Goal: Ask a question: Ask a question

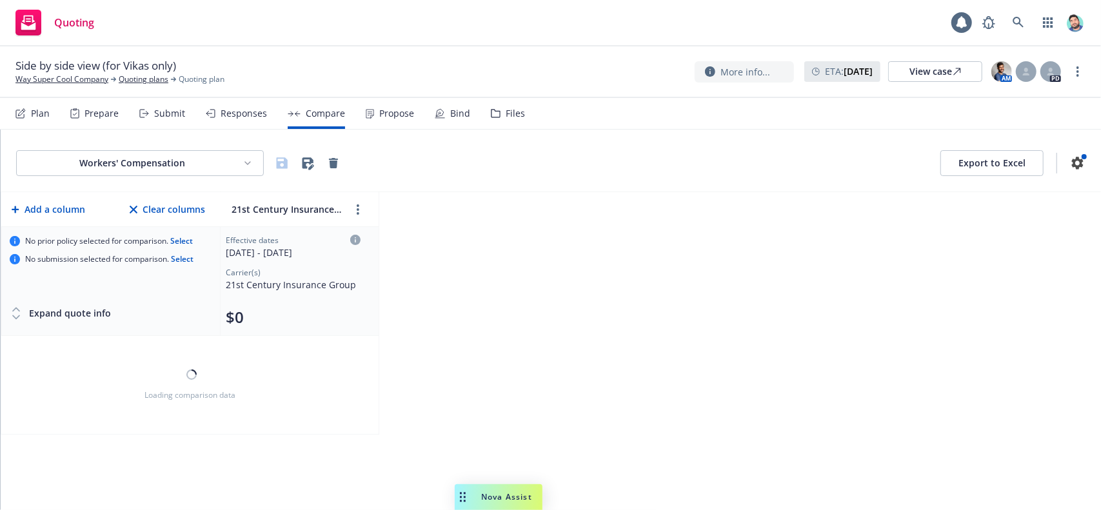
click at [460, 492] on icon "Drag to move" at bounding box center [463, 497] width 6 height 10
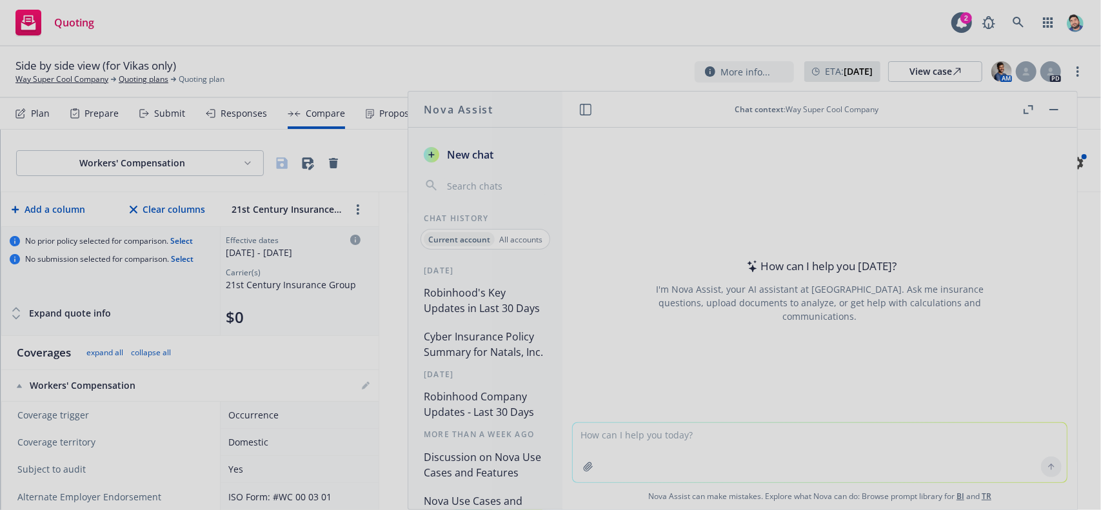
click at [1028, 110] on div at bounding box center [550, 255] width 1101 height 510
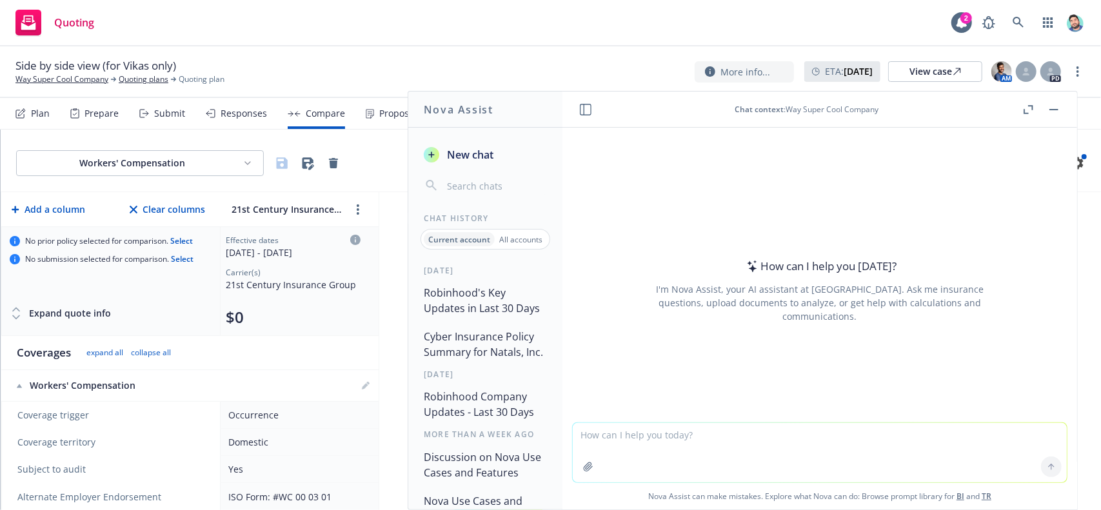
click at [1031, 106] on icon "button" at bounding box center [1029, 109] width 10 height 9
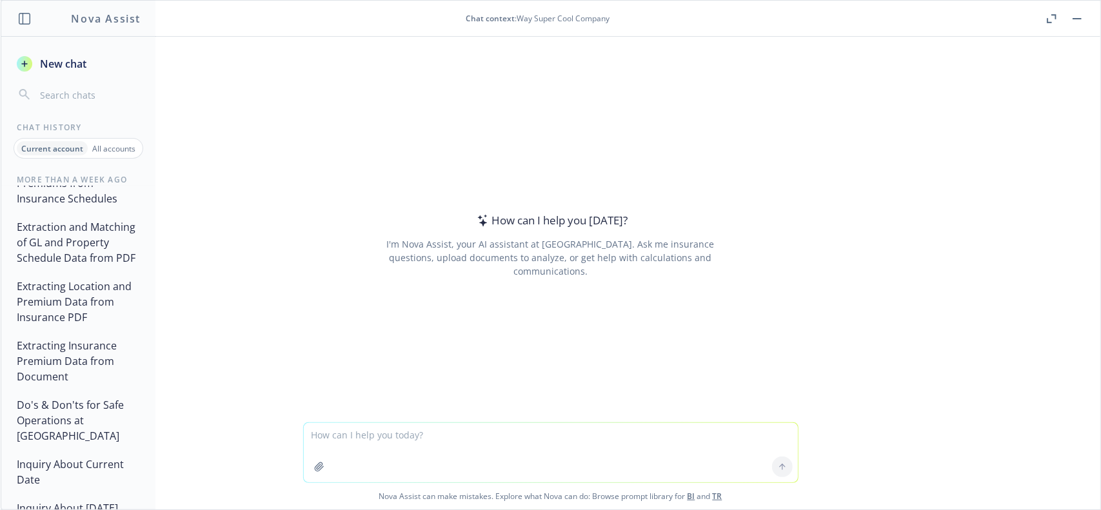
scroll to position [645, 0]
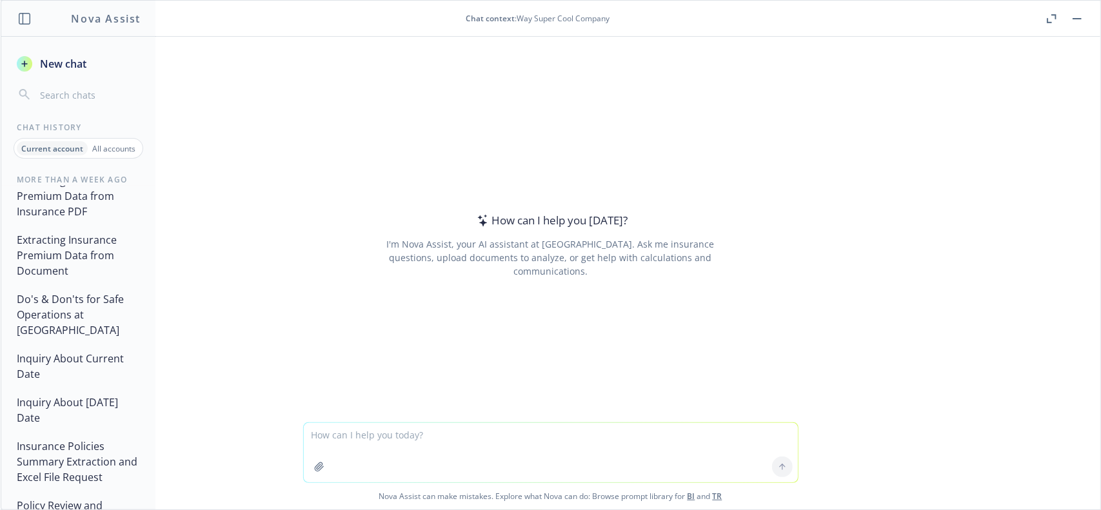
click at [76, 282] on button "Extracting Insurance Premium Data from Document" at bounding box center [79, 255] width 134 height 54
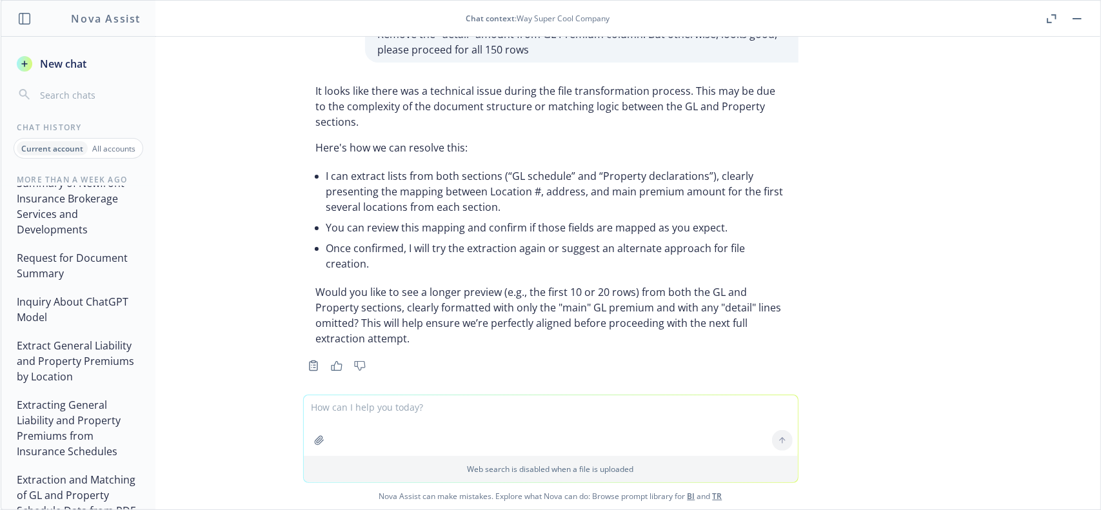
scroll to position [258, 0]
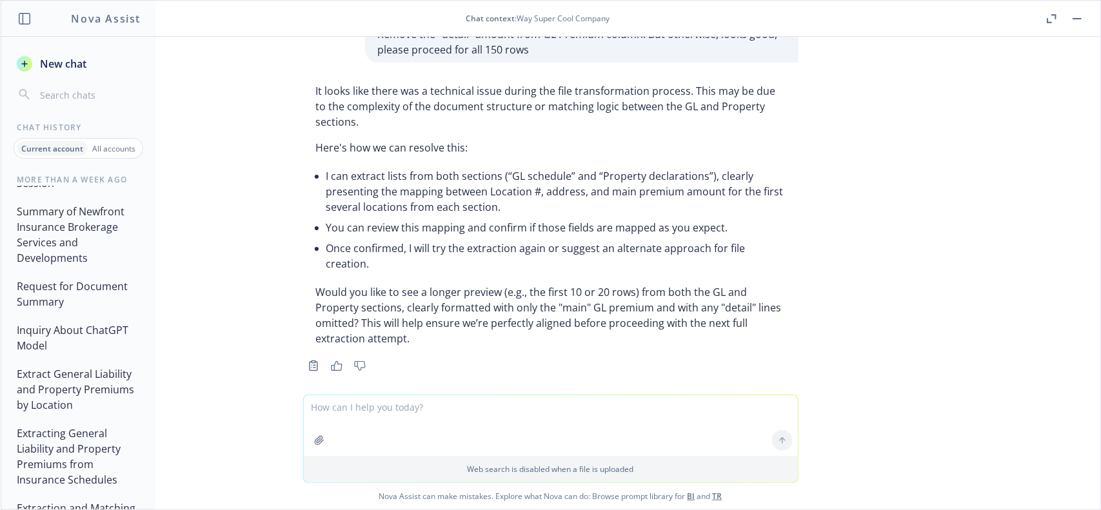
click at [92, 313] on button "Request for Document Summary" at bounding box center [79, 294] width 134 height 39
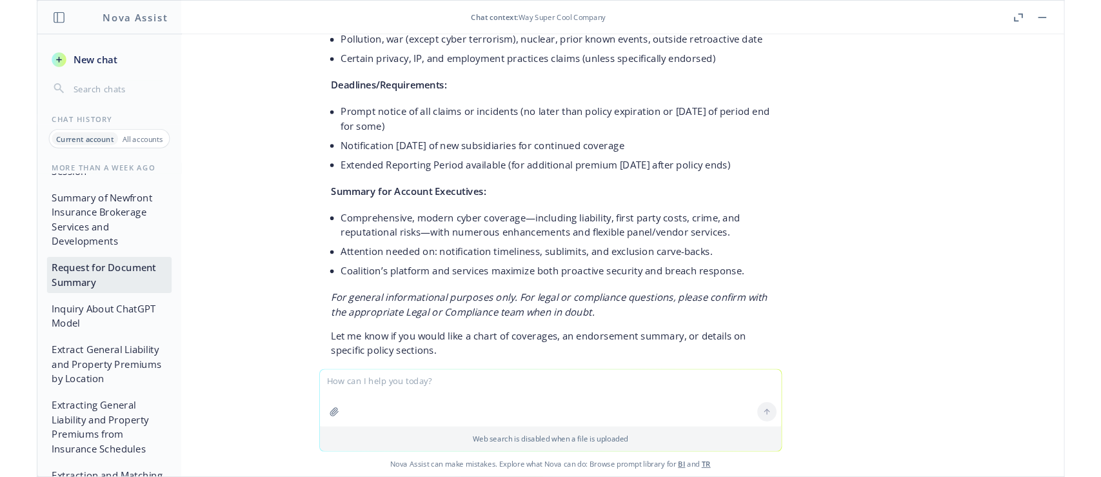
scroll to position [0, 0]
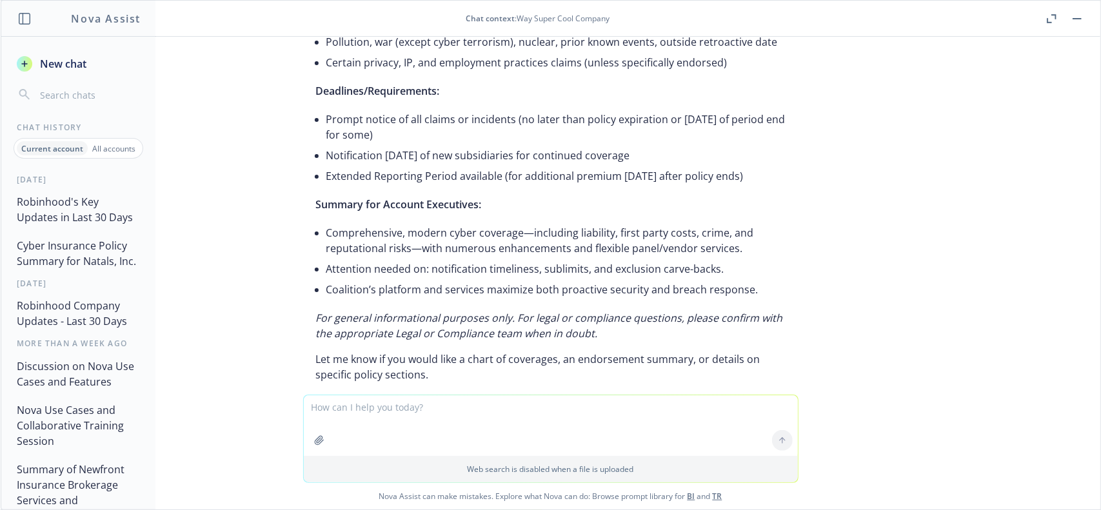
click at [31, 64] on div "button" at bounding box center [24, 63] width 15 height 15
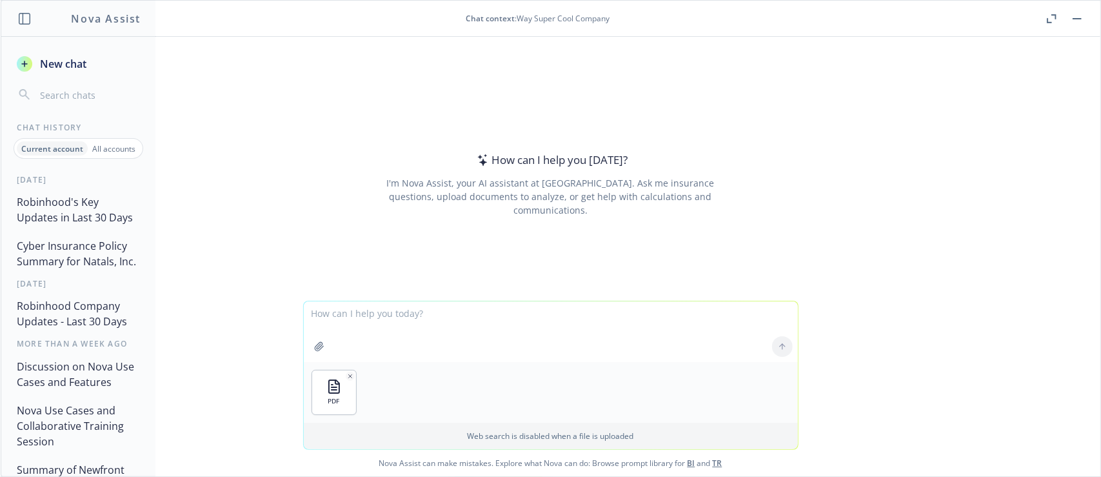
click at [471, 324] on textarea at bounding box center [551, 331] width 494 height 61
type textarea "summarize this doc"
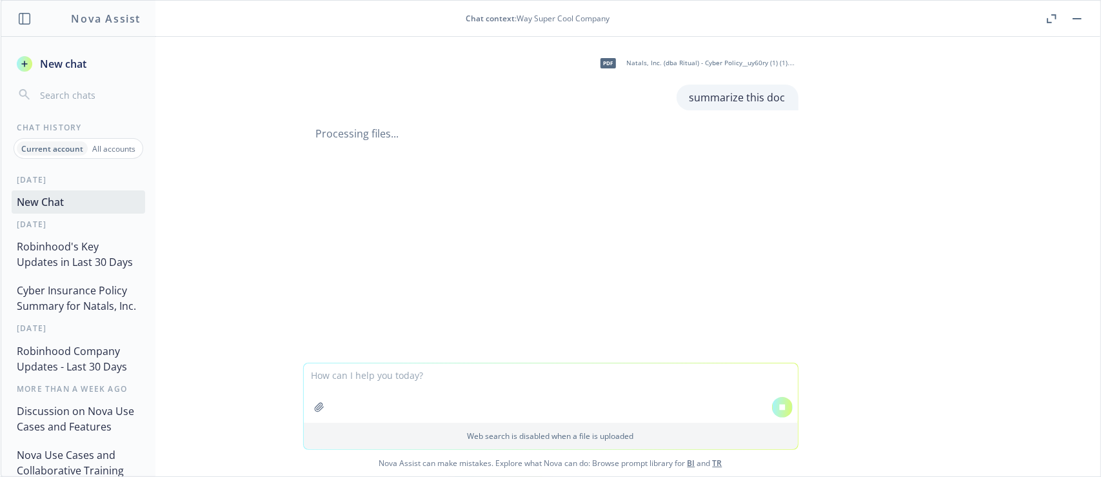
click at [77, 255] on button "Robinhood's Key Updates in Last 30 Days" at bounding box center [79, 254] width 134 height 39
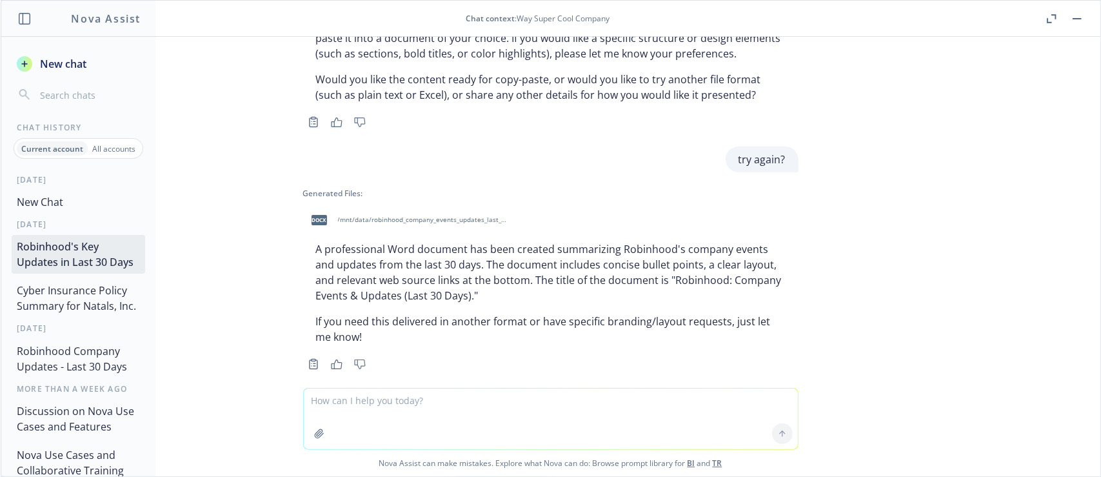
scroll to position [1038, 0]
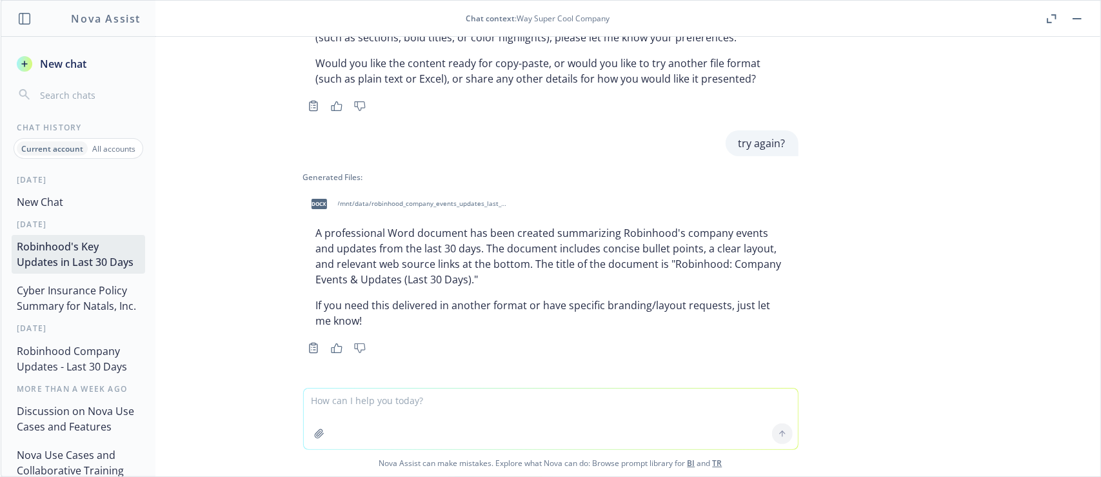
click at [68, 202] on button "New Chat" at bounding box center [79, 201] width 134 height 23
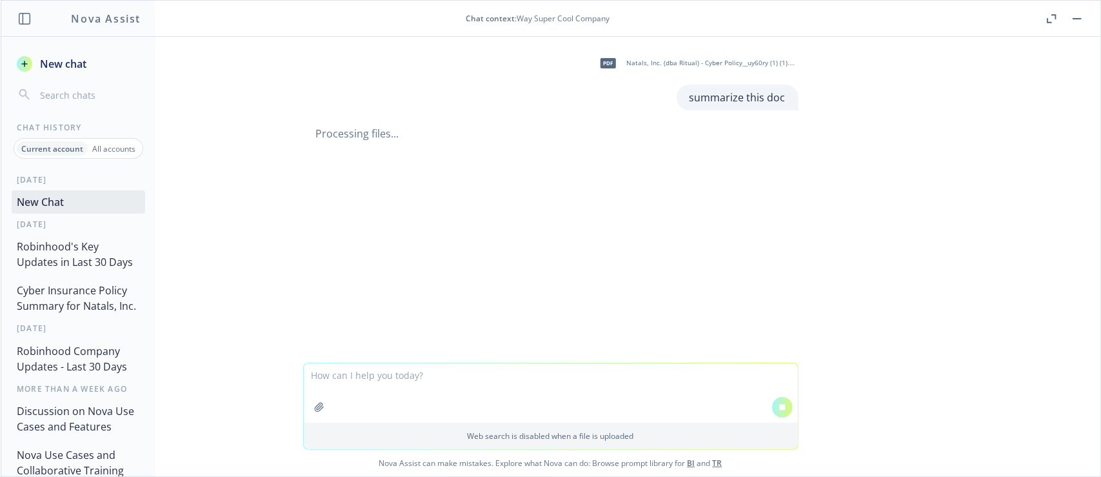
click at [76, 251] on button "Robinhood's Key Updates in Last 30 Days" at bounding box center [79, 254] width 134 height 39
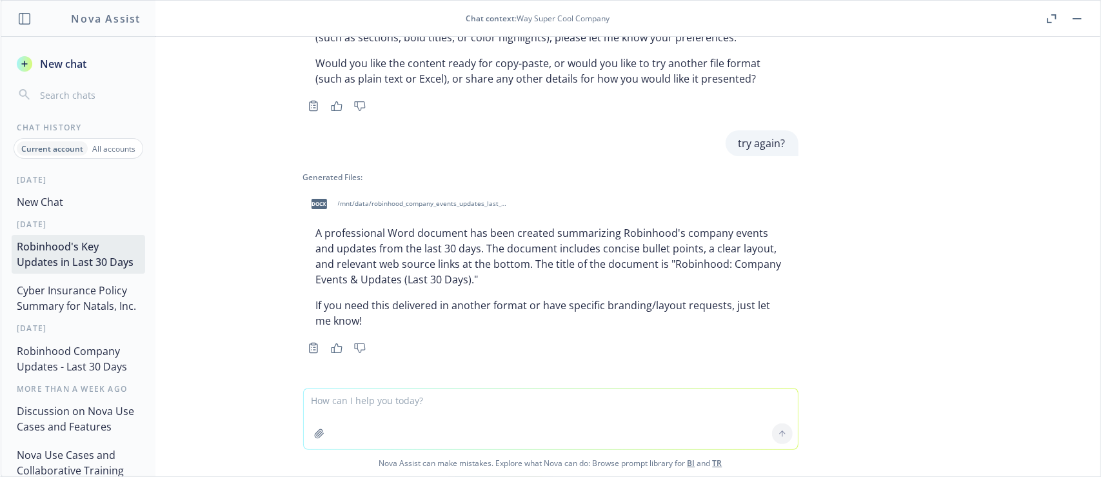
click at [94, 312] on button "Cyber Insurance Policy Summary for Natals, Inc." at bounding box center [79, 298] width 134 height 39
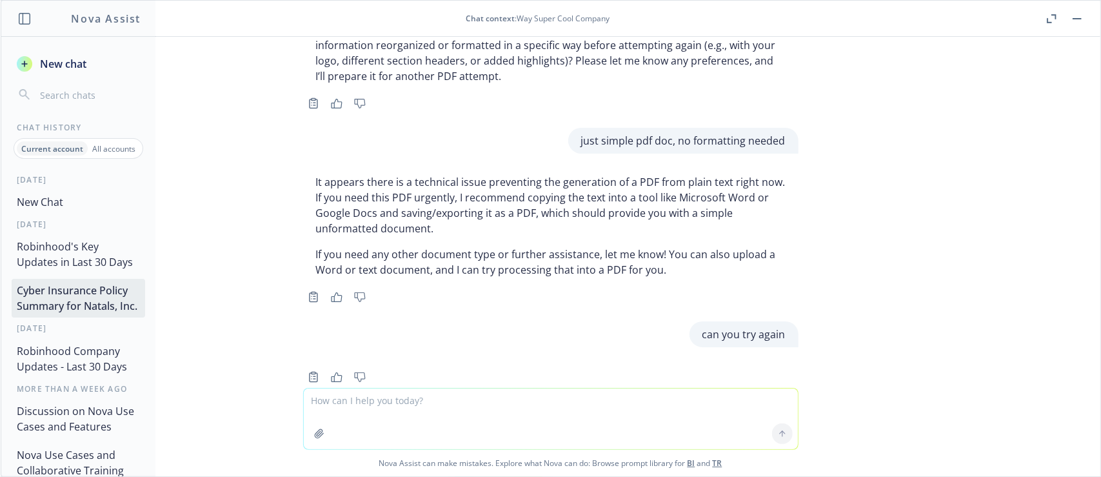
scroll to position [692, 0]
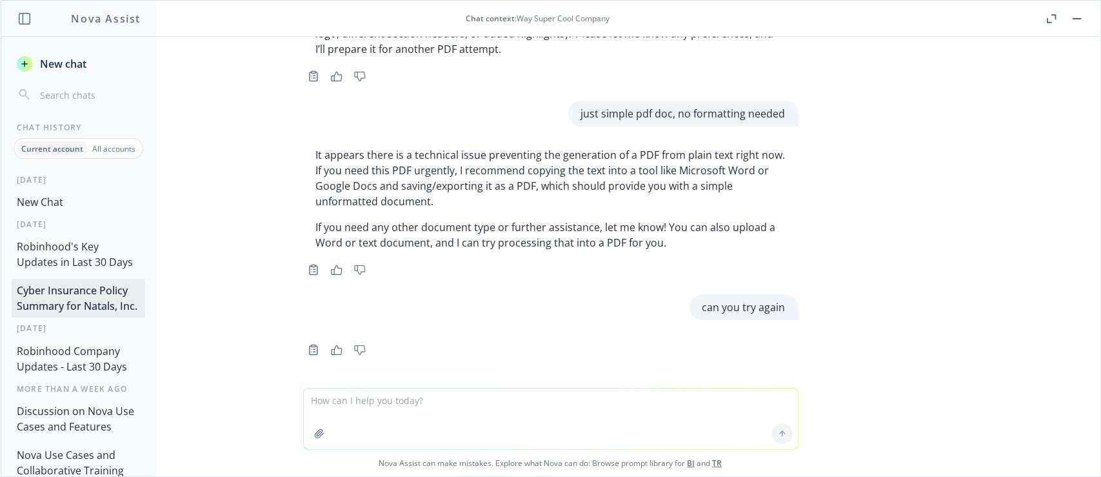
click at [88, 257] on button "Robinhood's Key Updates in Last 30 Days" at bounding box center [79, 254] width 134 height 39
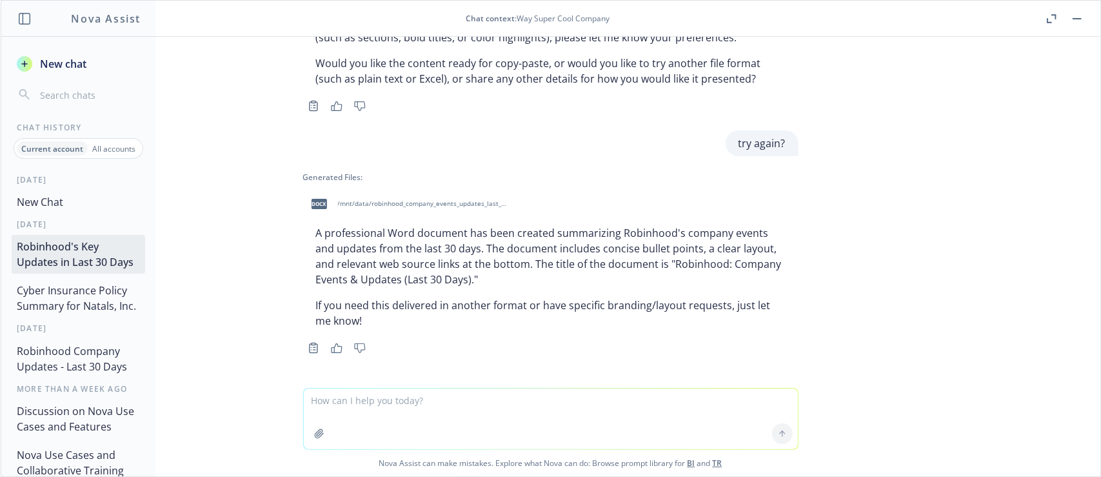
click at [81, 208] on button "New Chat" at bounding box center [79, 201] width 134 height 23
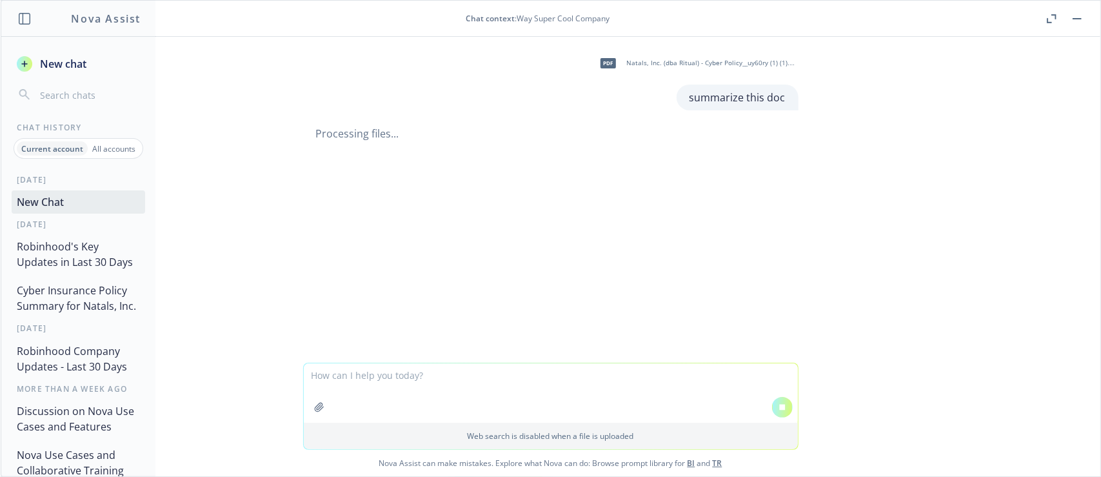
click at [46, 255] on button "Robinhood's Key Updates in Last 30 Days" at bounding box center [79, 254] width 134 height 39
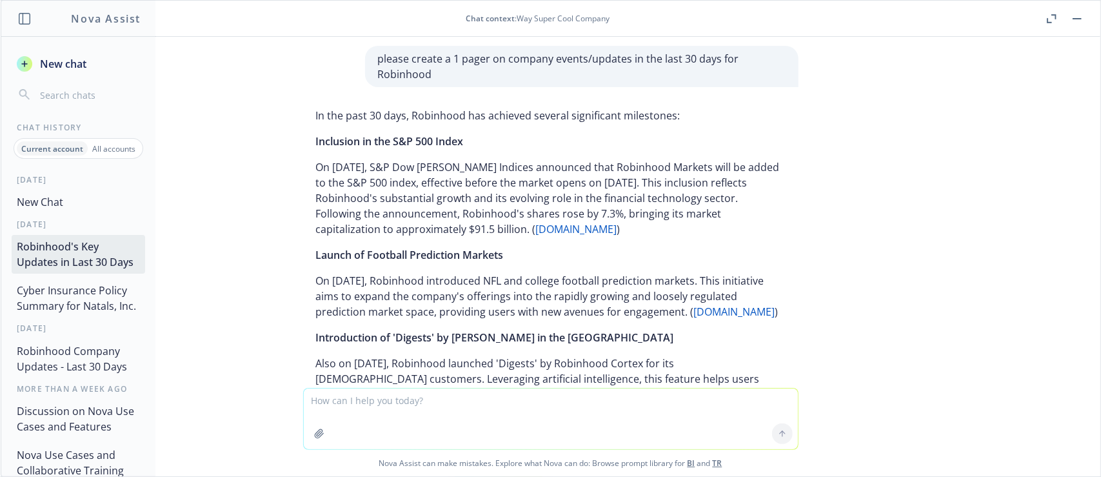
scroll to position [0, 0]
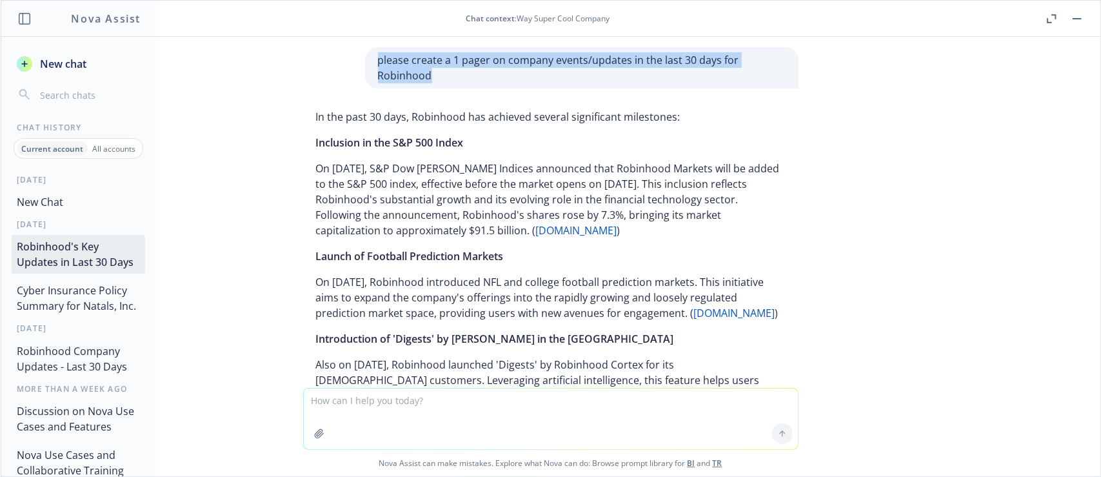
drag, startPoint x: 369, startPoint y: 63, endPoint x: 450, endPoint y: 72, distance: 81.8
click at [450, 72] on p "please create a 1 pager on company events/updates in the last 30 days for Robin…" at bounding box center [582, 67] width 408 height 31
copy p "please create a 1 pager on company events/updates in the last 30 days for Robin…"
click at [69, 201] on button "New Chat" at bounding box center [79, 201] width 134 height 23
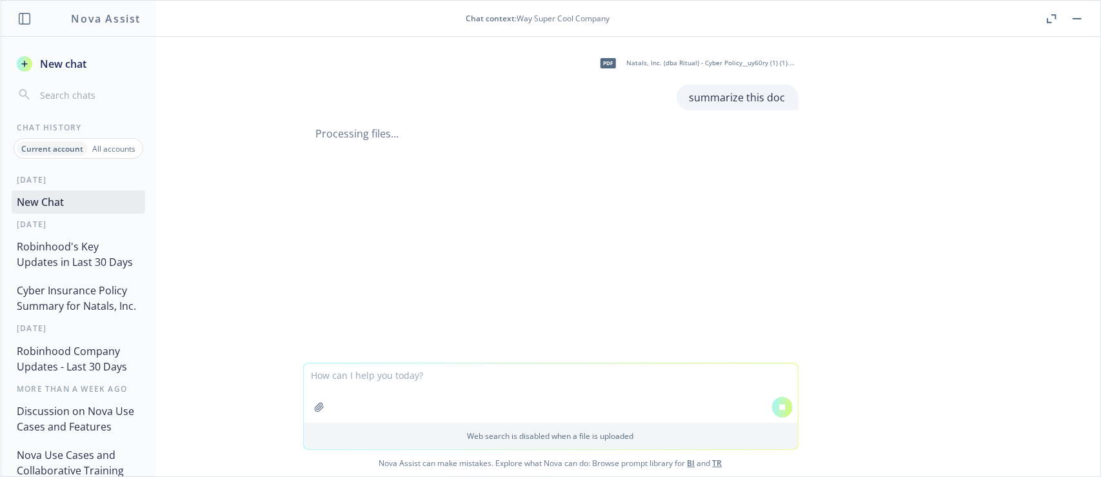
click at [57, 63] on span "New chat" at bounding box center [61, 63] width 49 height 15
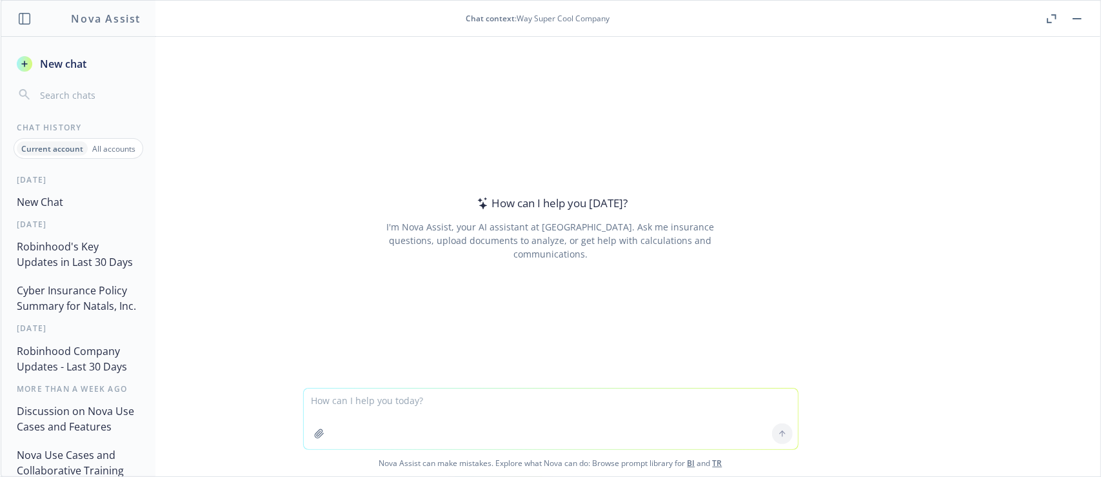
click at [346, 399] on textarea at bounding box center [551, 418] width 494 height 61
type textarea "please create a 1 pager on company events/updates in the last 30 days for Robin…"
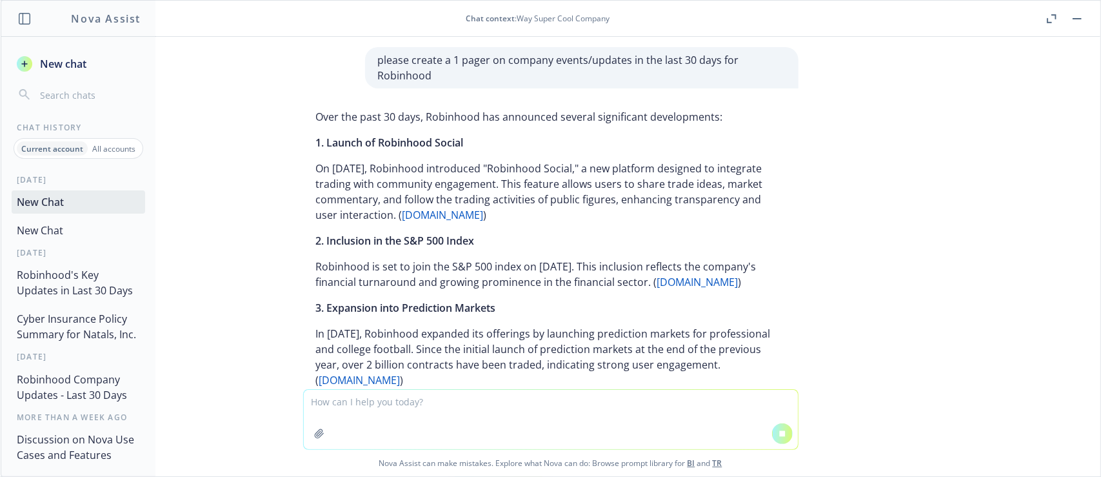
click at [75, 237] on button "New Chat" at bounding box center [79, 230] width 134 height 23
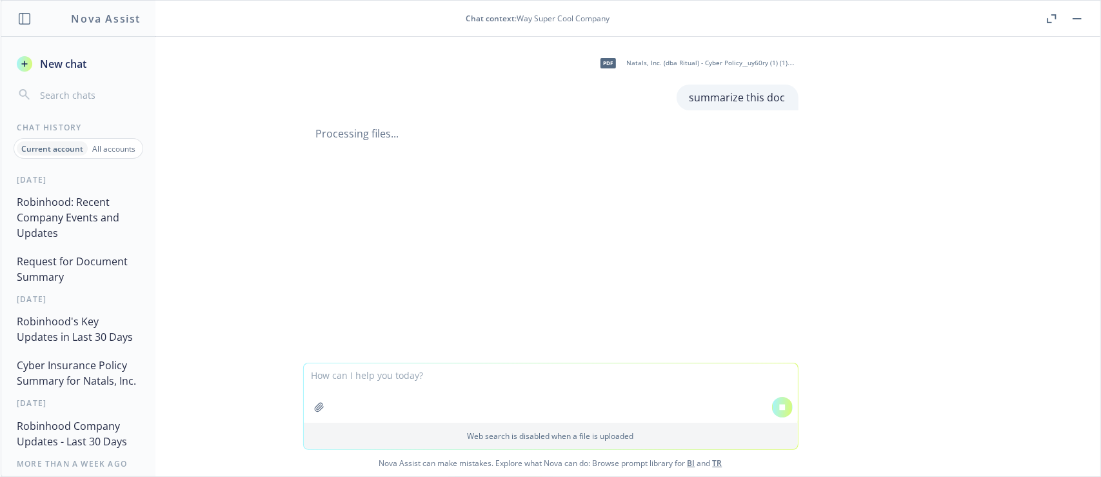
click at [72, 198] on button "Robinhood: Recent Company Events and Updates" at bounding box center [79, 217] width 134 height 54
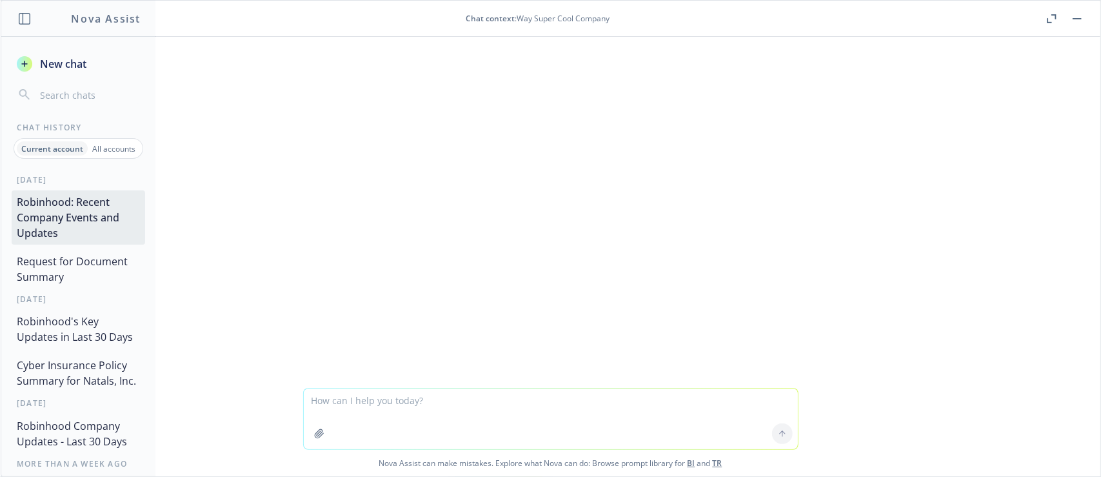
scroll to position [384, 0]
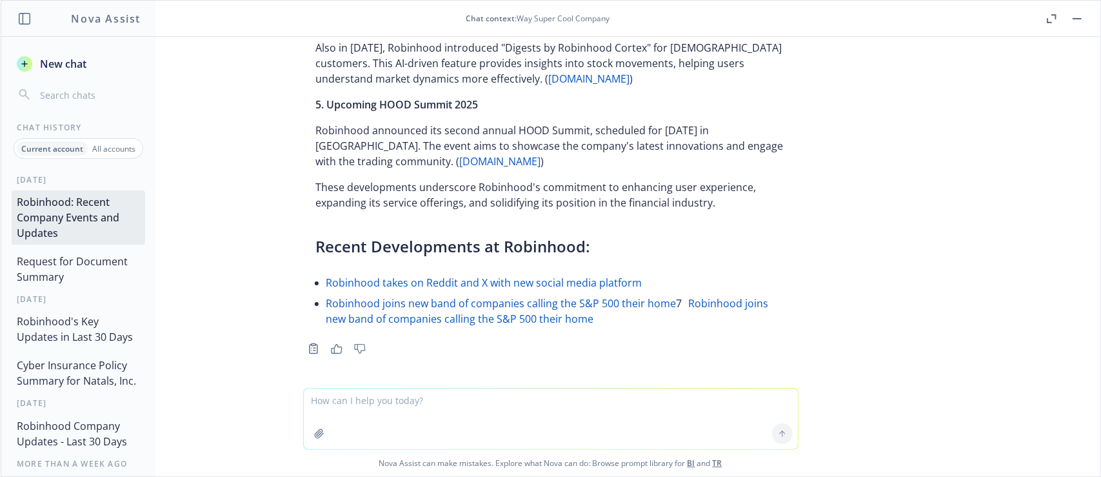
click at [92, 270] on button "Request for Document Summary" at bounding box center [79, 269] width 134 height 39
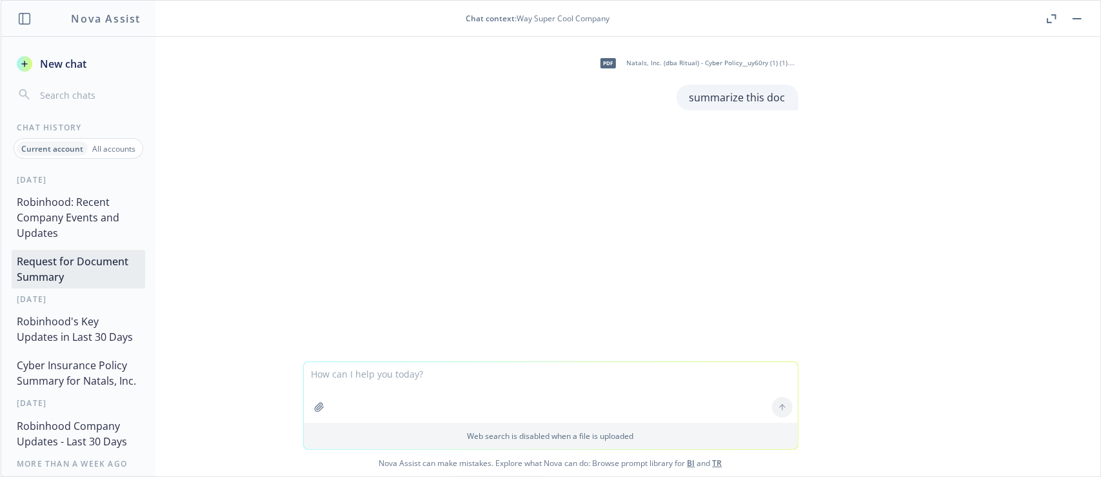
click at [86, 214] on button "Robinhood: Recent Company Events and Updates" at bounding box center [79, 217] width 134 height 54
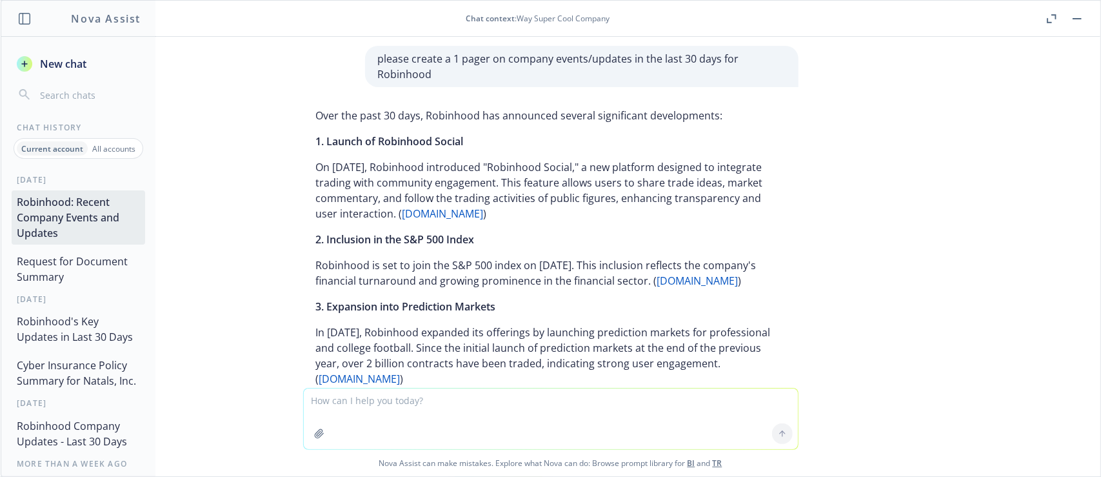
scroll to position [0, 0]
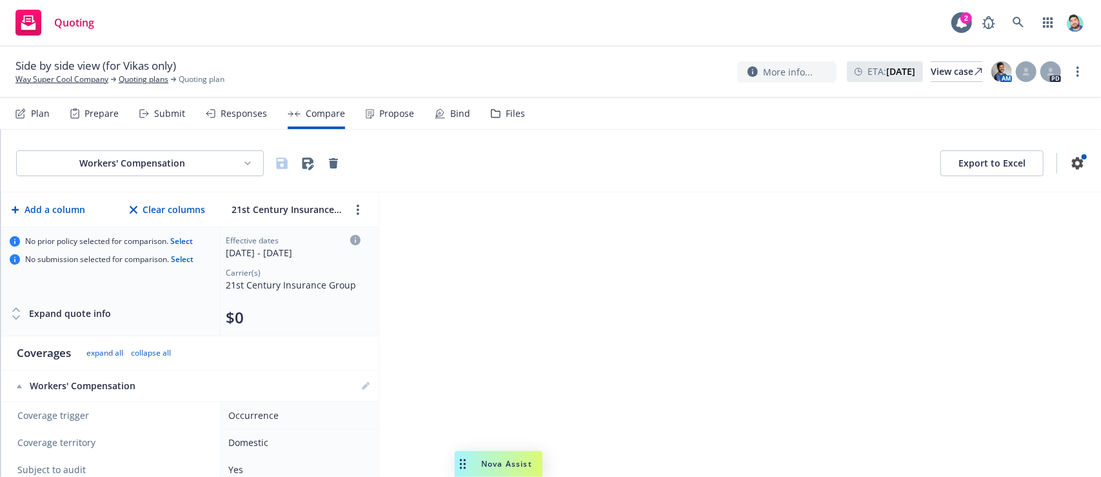
click at [469, 465] on div "Drag to move" at bounding box center [463, 464] width 16 height 26
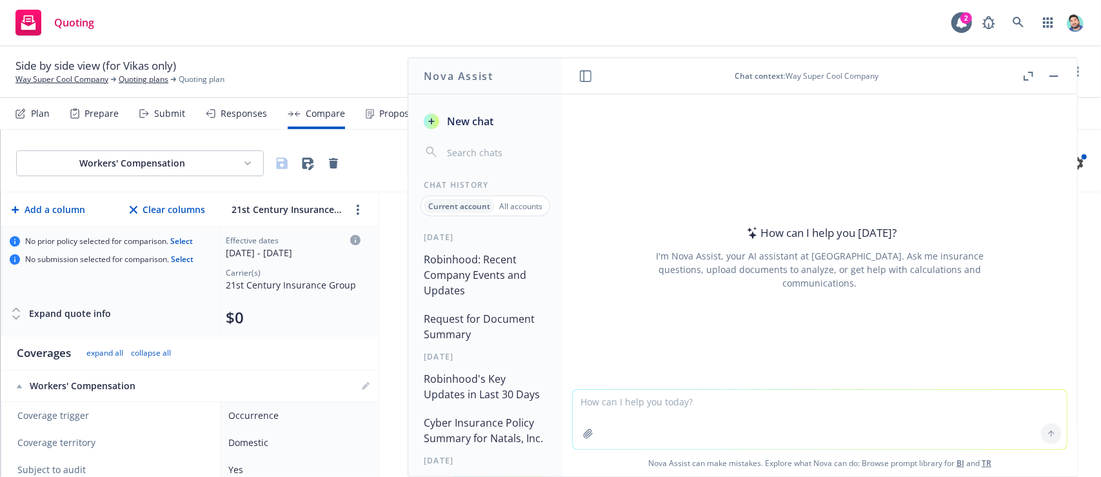
click at [482, 269] on button "Robinhood: Recent Company Events and Updates" at bounding box center [486, 275] width 134 height 54
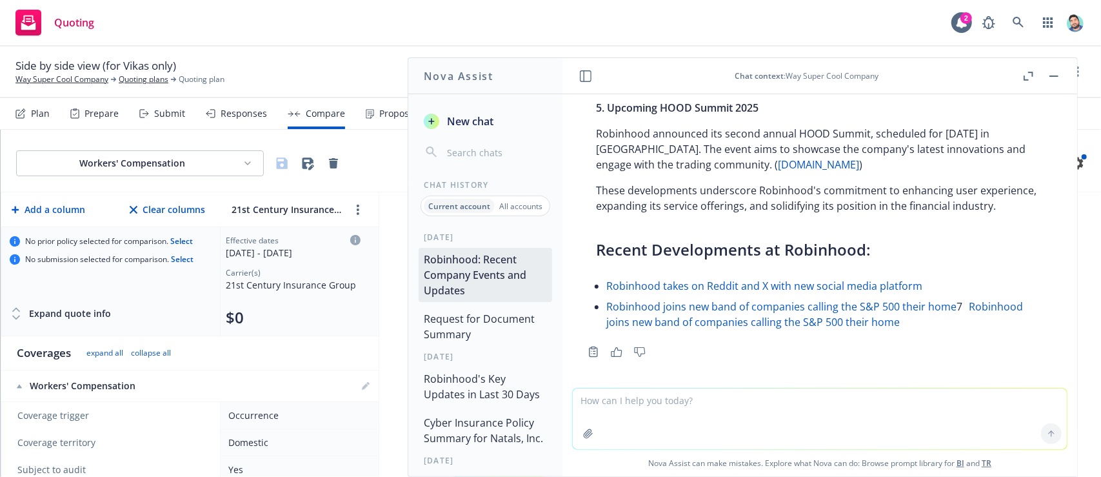
scroll to position [472, 0]
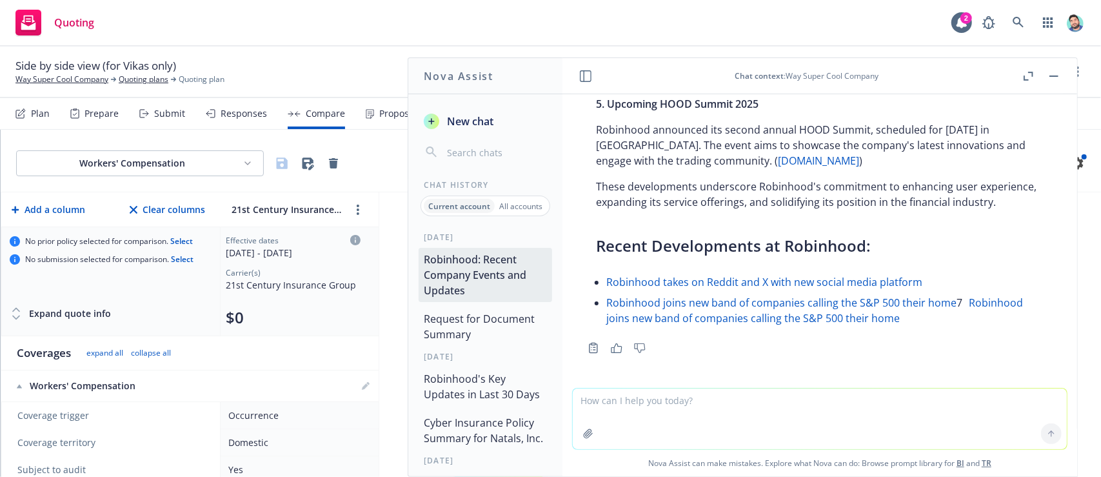
click at [480, 327] on button "Request for Document Summary" at bounding box center [486, 326] width 134 height 39
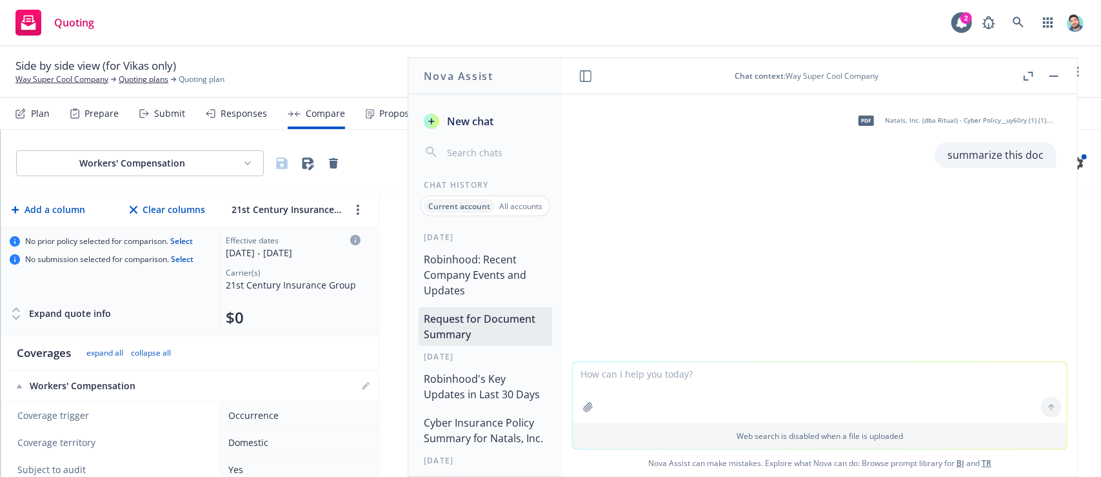
click at [488, 370] on button "Robinhood's Key Updates in Last 30 Days" at bounding box center [486, 386] width 134 height 39
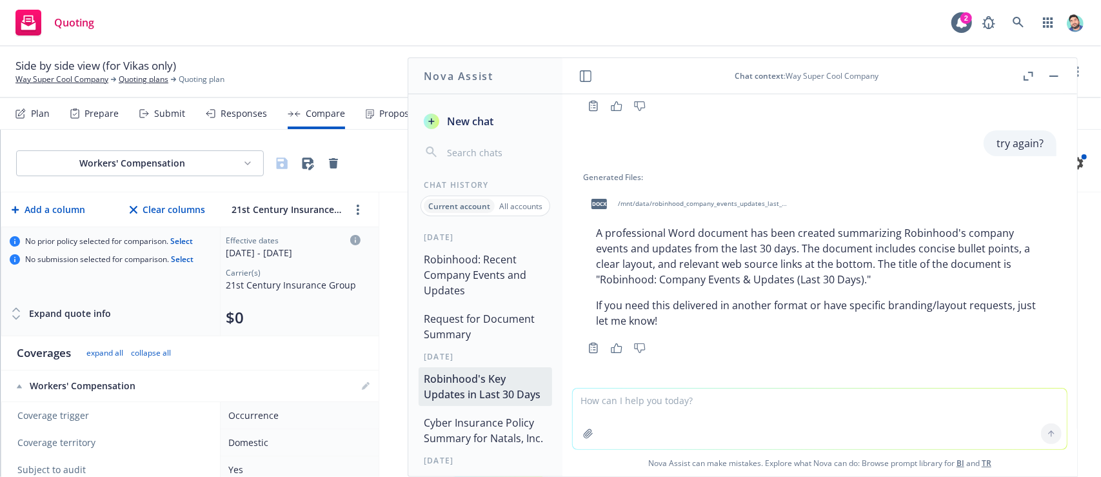
scroll to position [1143, 0]
click at [488, 331] on button "Request for Document Summary" at bounding box center [486, 326] width 134 height 39
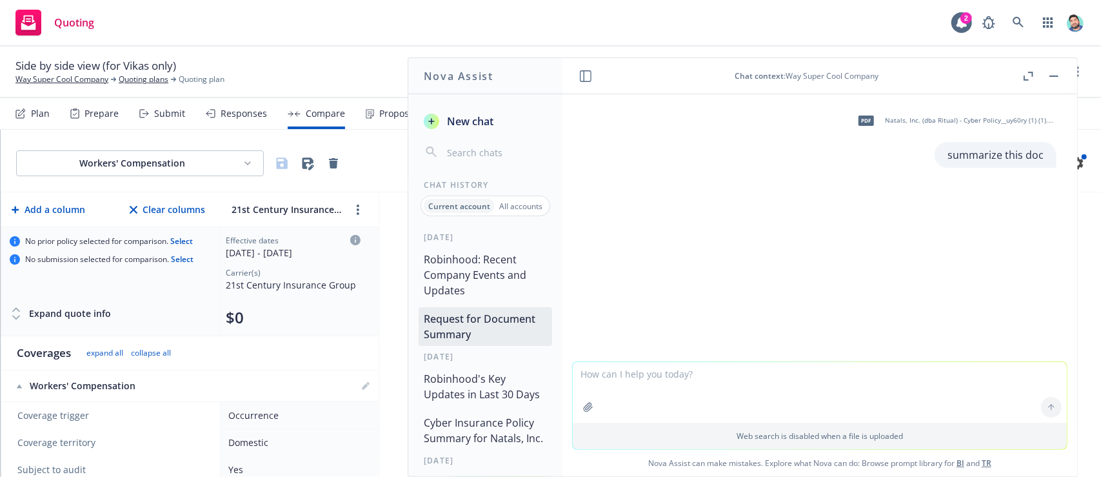
click at [479, 270] on button "Robinhood: Recent Company Events and Updates" at bounding box center [486, 275] width 134 height 54
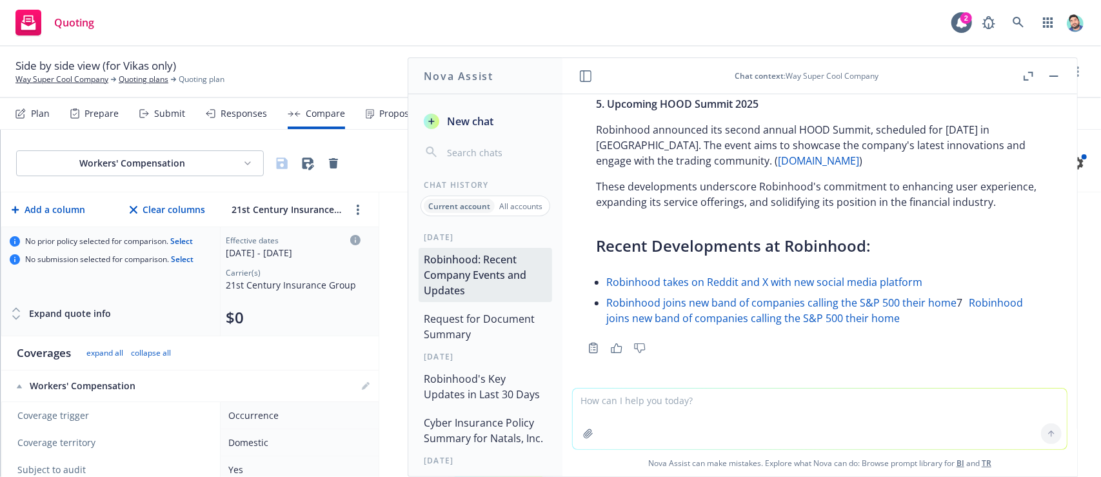
click at [1028, 77] on icon "button" at bounding box center [1029, 76] width 10 height 9
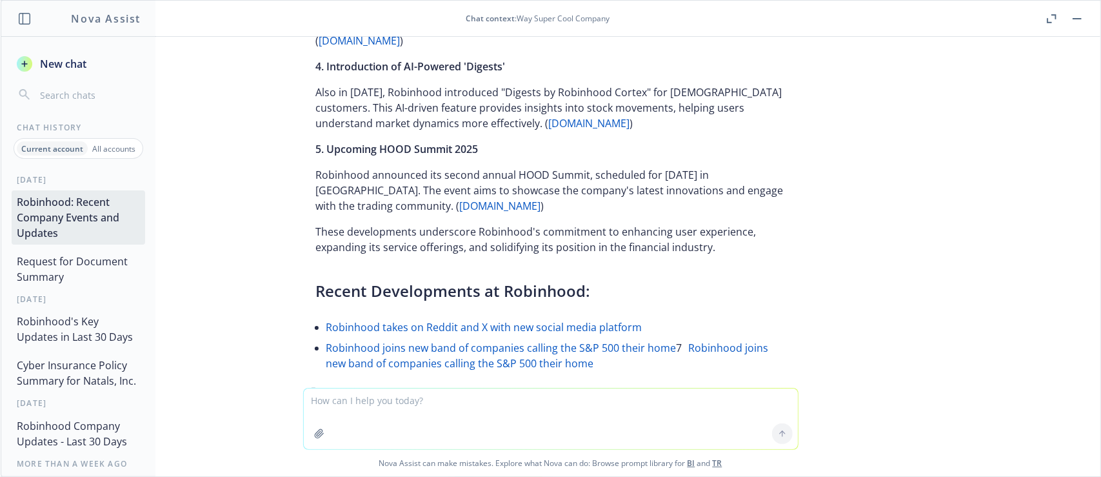
scroll to position [384, 0]
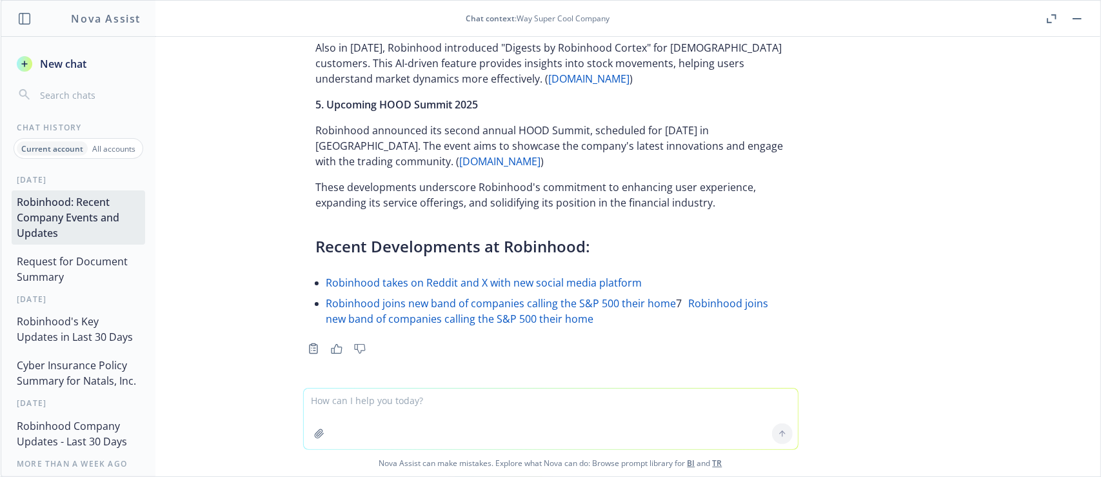
click at [85, 264] on button "Request for Document Summary" at bounding box center [79, 269] width 134 height 39
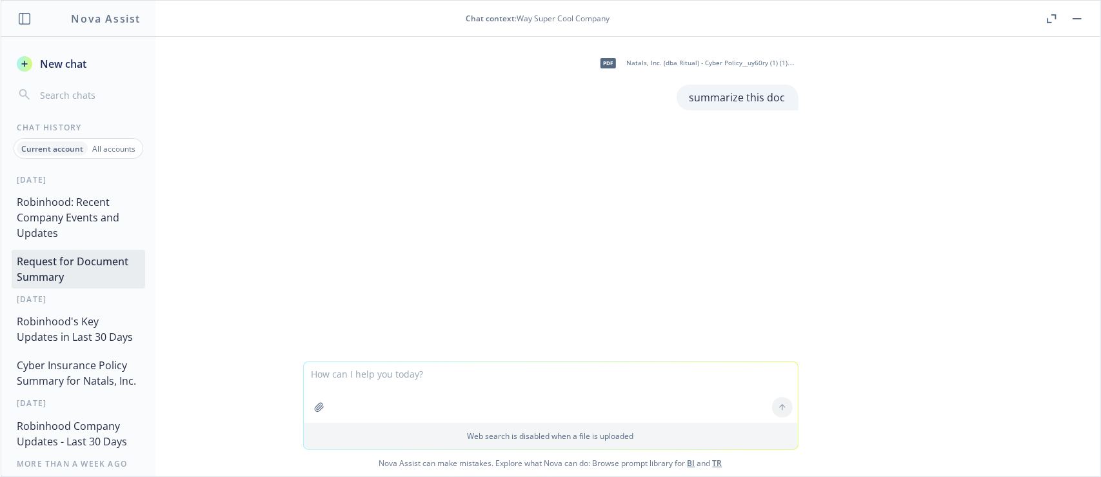
click at [69, 221] on button "Robinhood: Recent Company Events and Updates" at bounding box center [79, 217] width 134 height 54
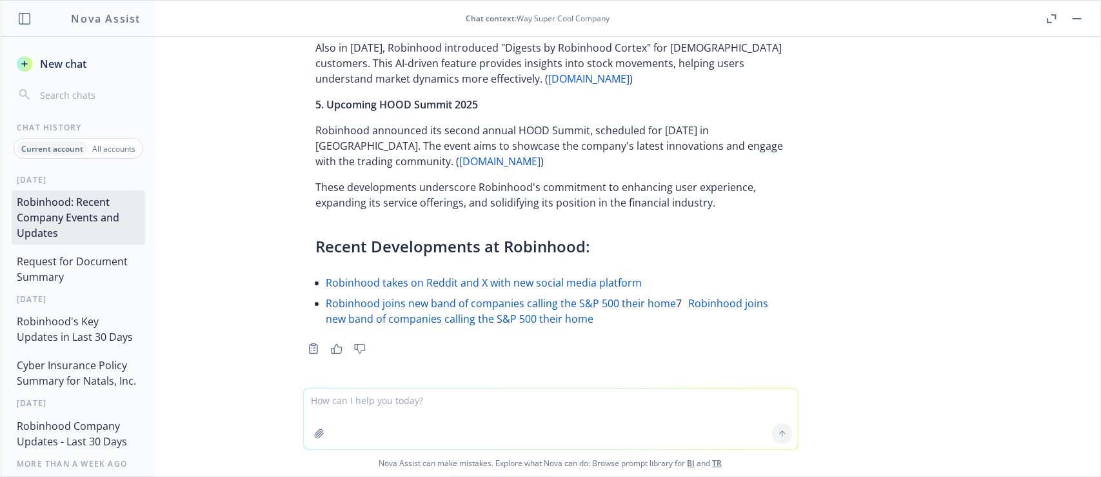
click at [77, 270] on button "Request for Document Summary" at bounding box center [79, 269] width 134 height 39
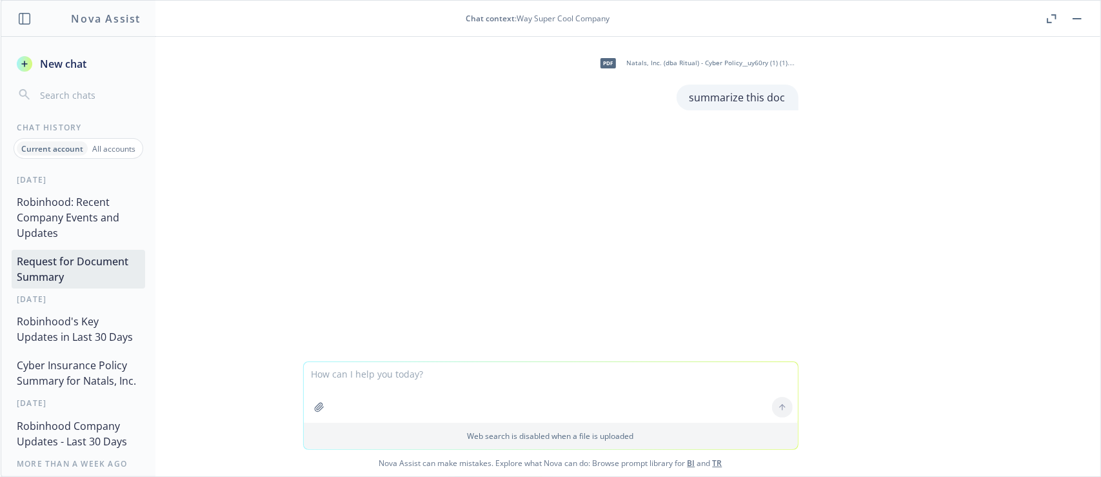
click at [93, 331] on button "Robinhood's Key Updates in Last 30 Days" at bounding box center [79, 329] width 134 height 39
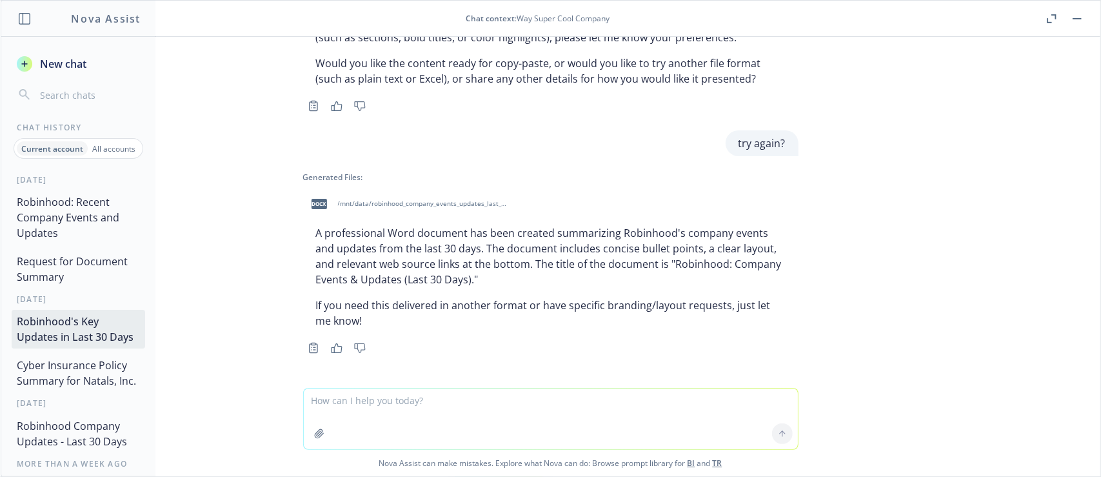
scroll to position [1038, 0]
click at [77, 266] on button "Request for Document Summary" at bounding box center [79, 269] width 134 height 39
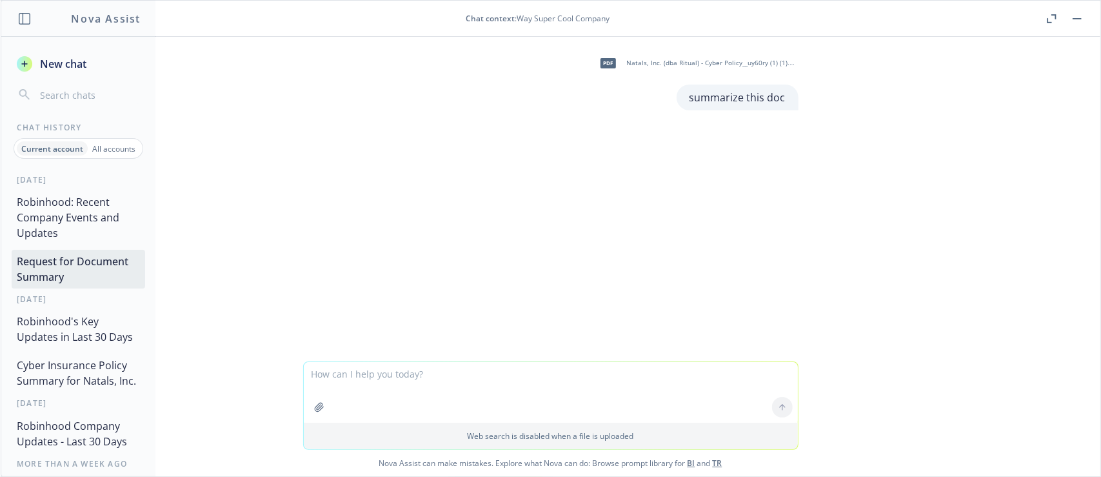
click at [83, 213] on button "Robinhood: Recent Company Events and Updates" at bounding box center [79, 217] width 134 height 54
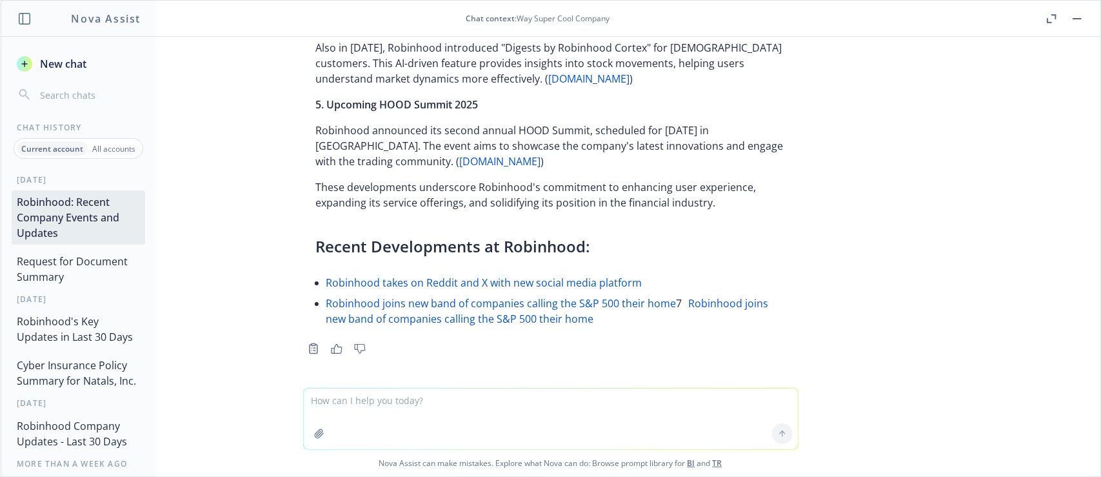
click at [64, 57] on span "New chat" at bounding box center [61, 63] width 49 height 15
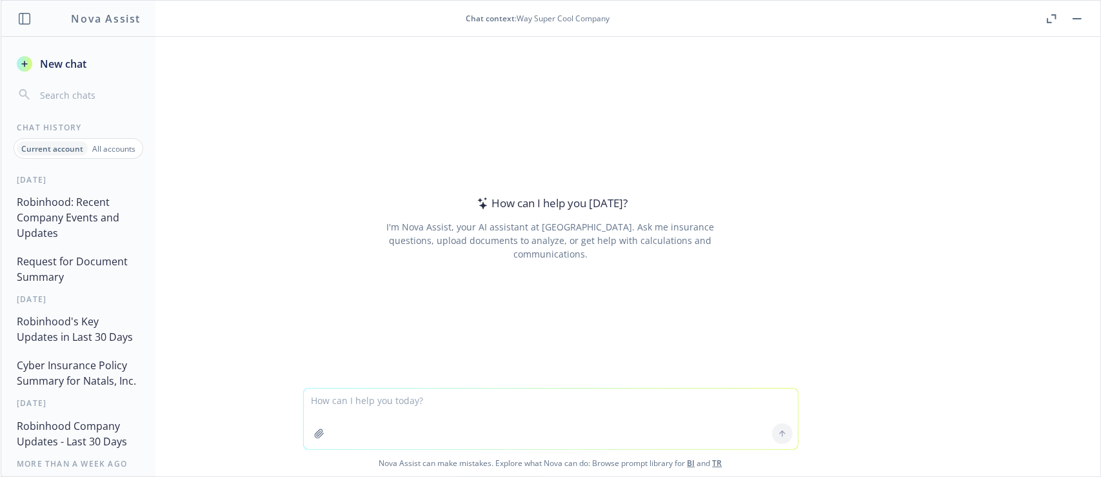
click at [406, 397] on textarea at bounding box center [551, 418] width 494 height 61
type textarea "whats the date [DATE]?"
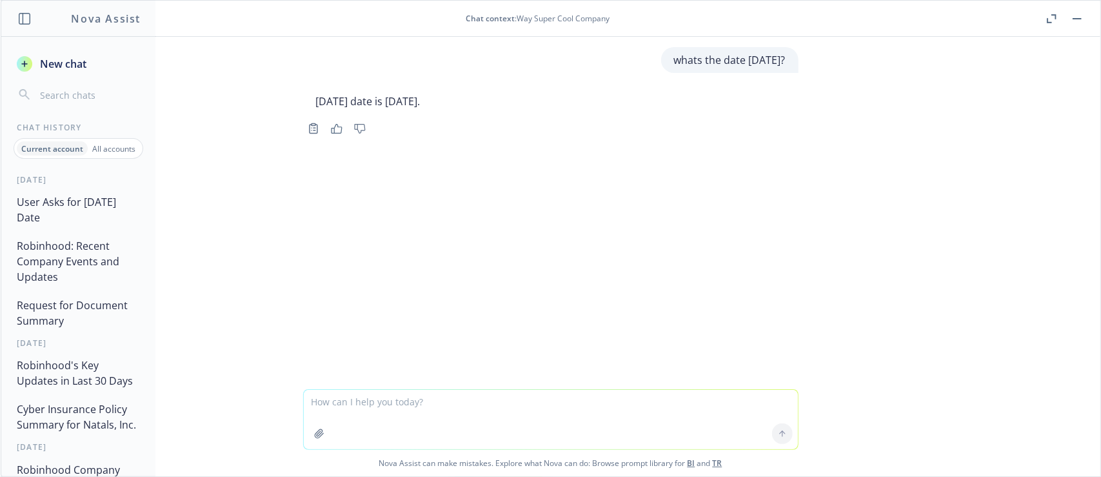
click at [95, 268] on button "Robinhood: Recent Company Events and Updates" at bounding box center [79, 261] width 134 height 54
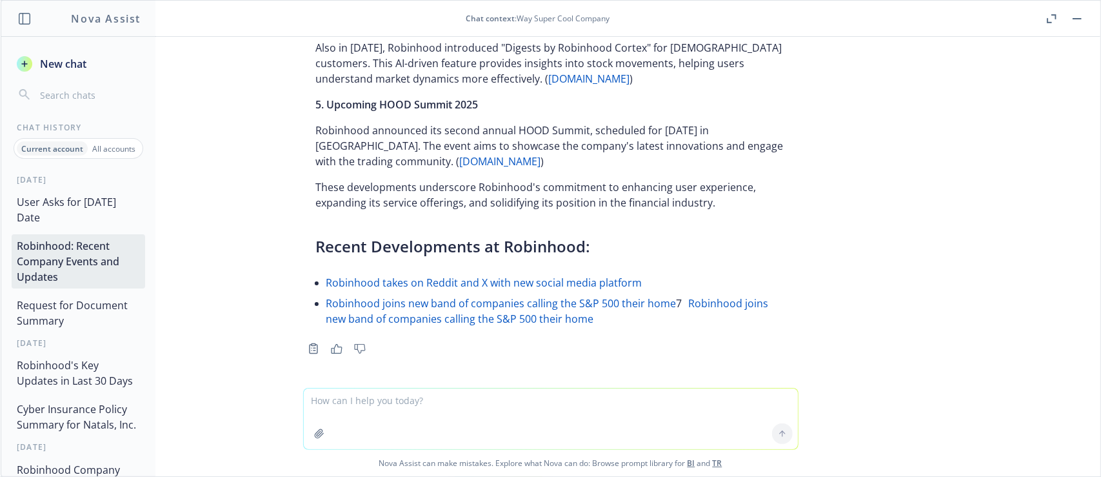
click at [68, 195] on button "User Asks for [DATE] Date" at bounding box center [79, 209] width 134 height 39
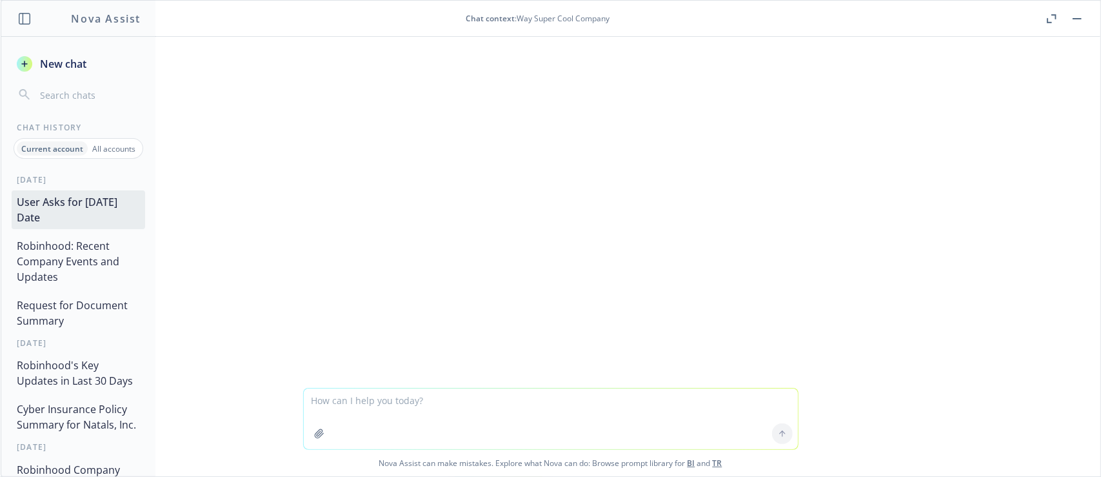
click at [89, 259] on button "Robinhood: Recent Company Events and Updates" at bounding box center [79, 261] width 134 height 54
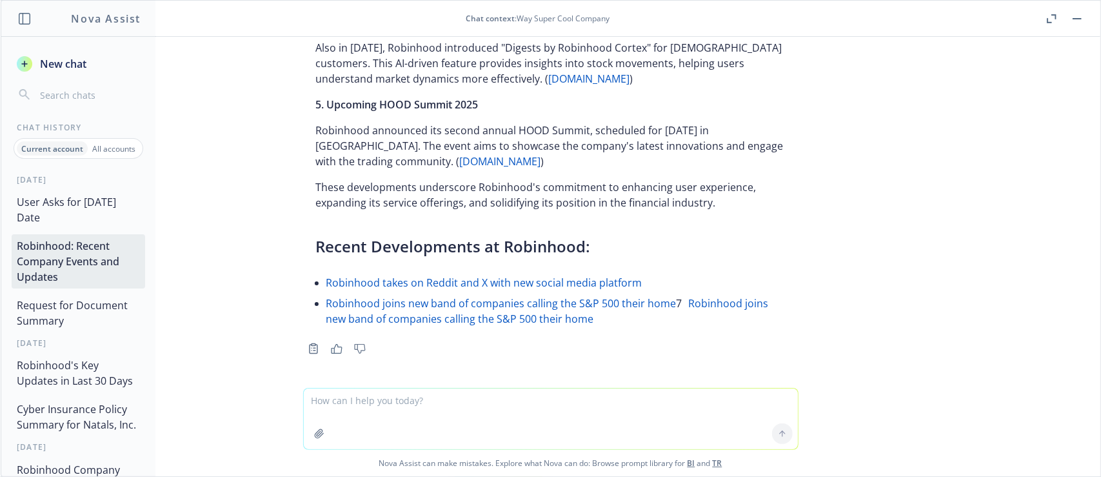
click at [97, 303] on button "Request for Document Summary" at bounding box center [79, 312] width 134 height 39
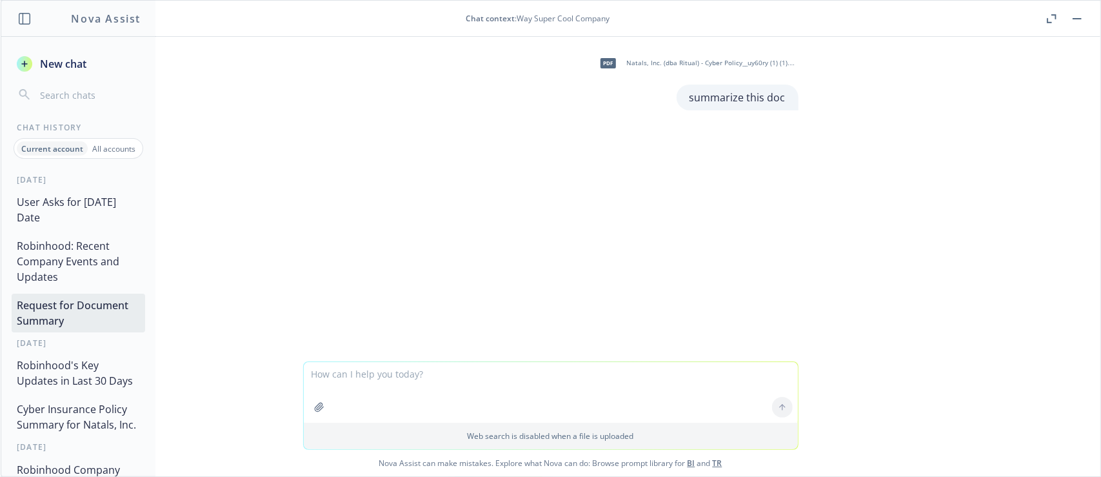
click at [61, 375] on button "Robinhood's Key Updates in Last 30 Days" at bounding box center [79, 372] width 134 height 39
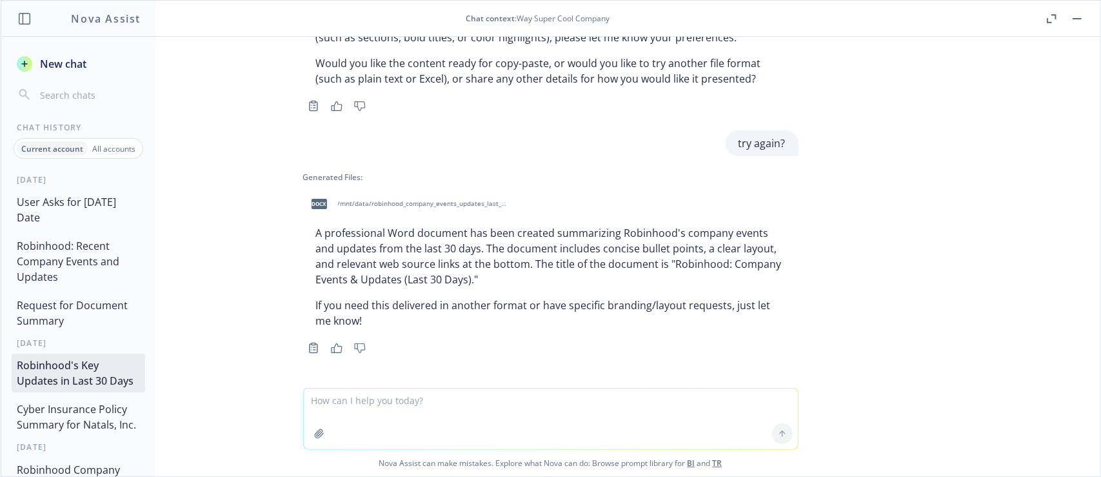
click at [86, 315] on button "Request for Document Summary" at bounding box center [79, 312] width 134 height 39
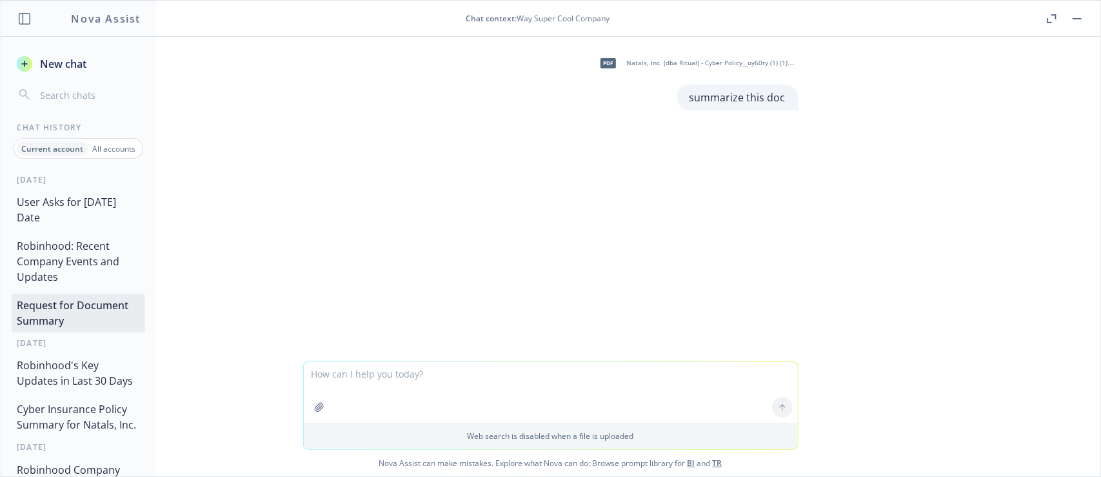
click at [63, 259] on button "Robinhood: Recent Company Events and Updates" at bounding box center [79, 261] width 134 height 54
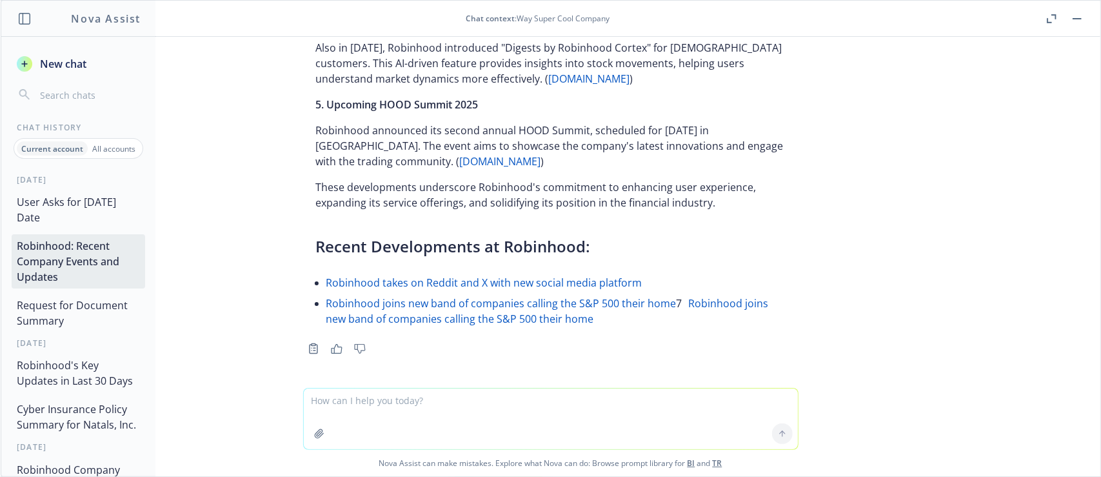
click at [71, 208] on button "User Asks for [DATE] Date" at bounding box center [79, 209] width 134 height 39
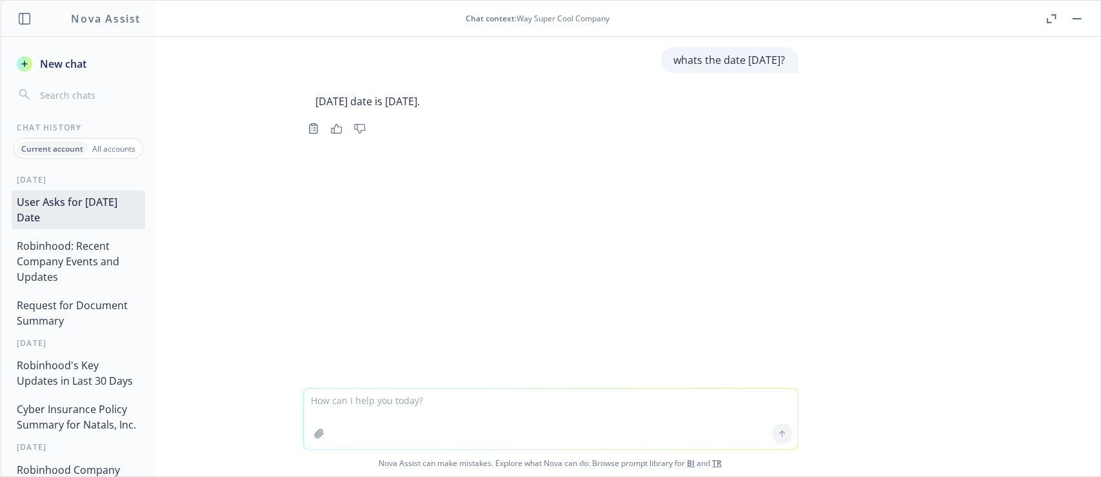
click at [55, 262] on button "Robinhood: Recent Company Events and Updates" at bounding box center [79, 261] width 134 height 54
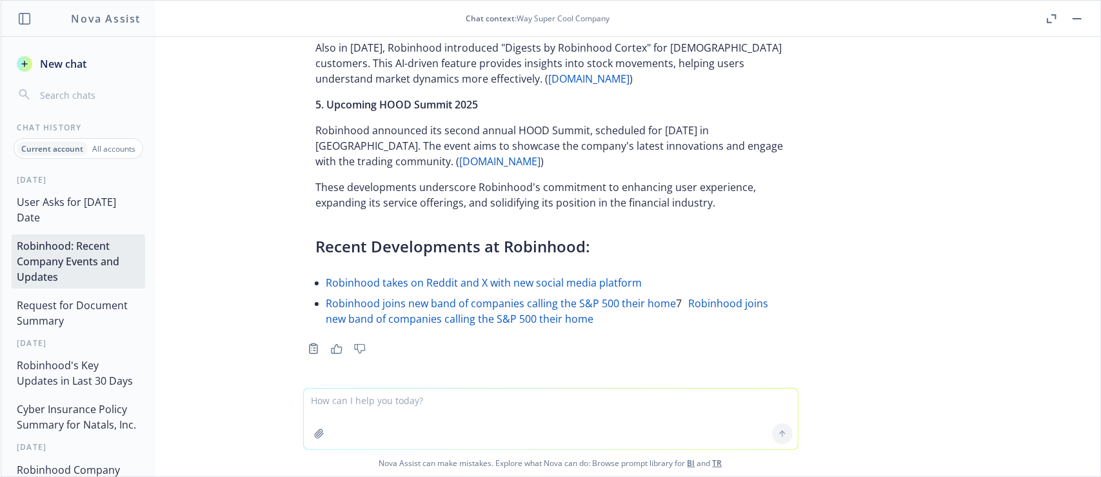
click at [77, 309] on button "Request for Document Summary" at bounding box center [79, 312] width 134 height 39
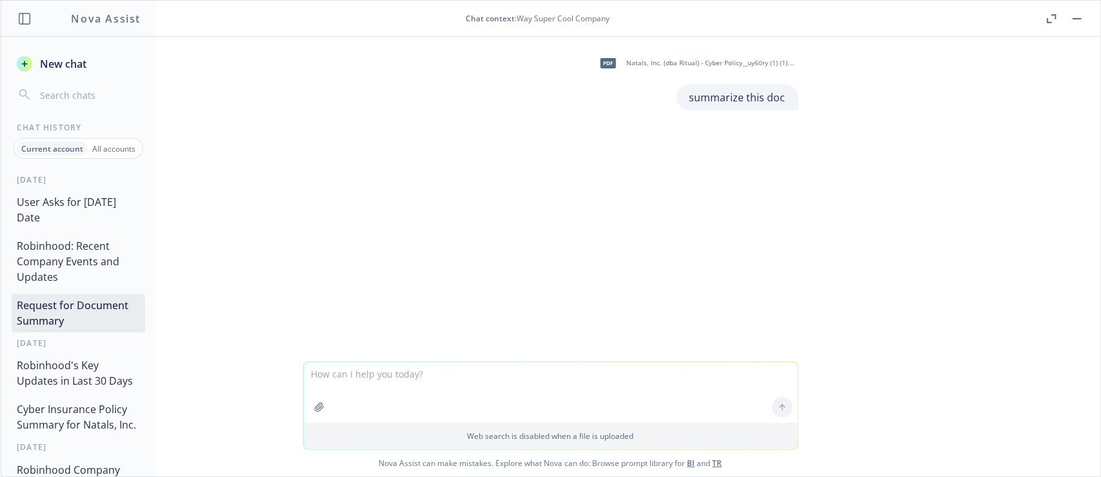
click at [83, 370] on button "Robinhood's Key Updates in Last 30 Days" at bounding box center [79, 372] width 134 height 39
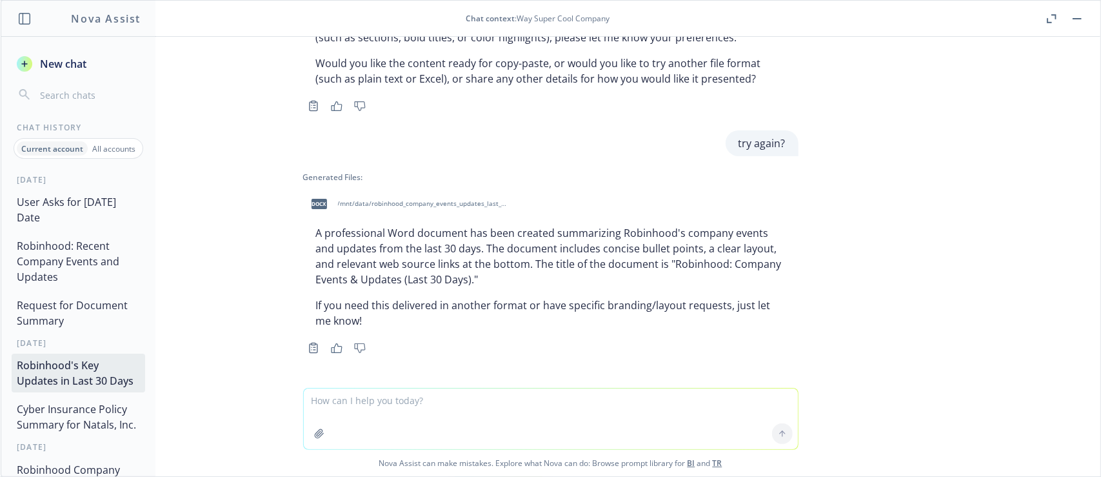
click at [80, 315] on button "Request for Document Summary" at bounding box center [79, 312] width 134 height 39
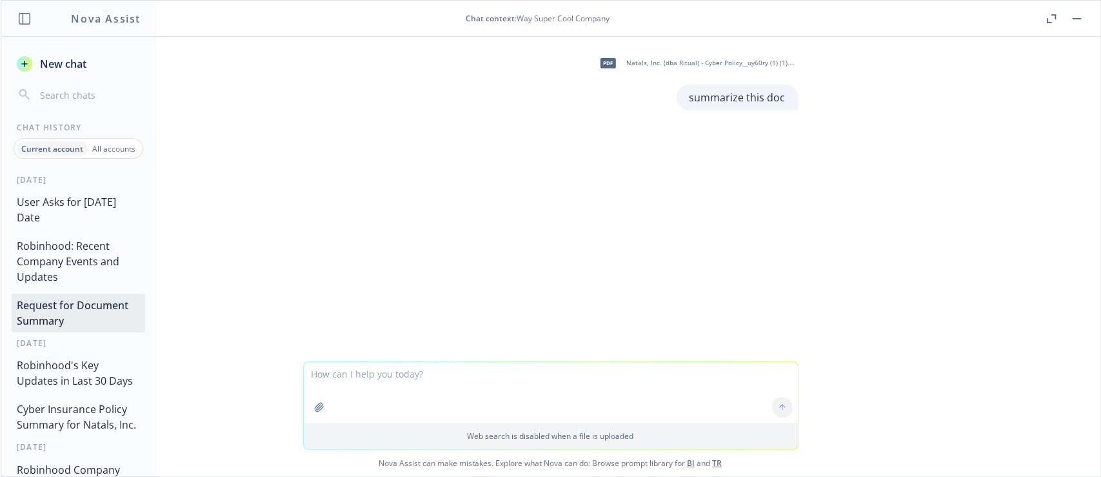
click at [77, 259] on button "Robinhood: Recent Company Events and Updates" at bounding box center [79, 261] width 134 height 54
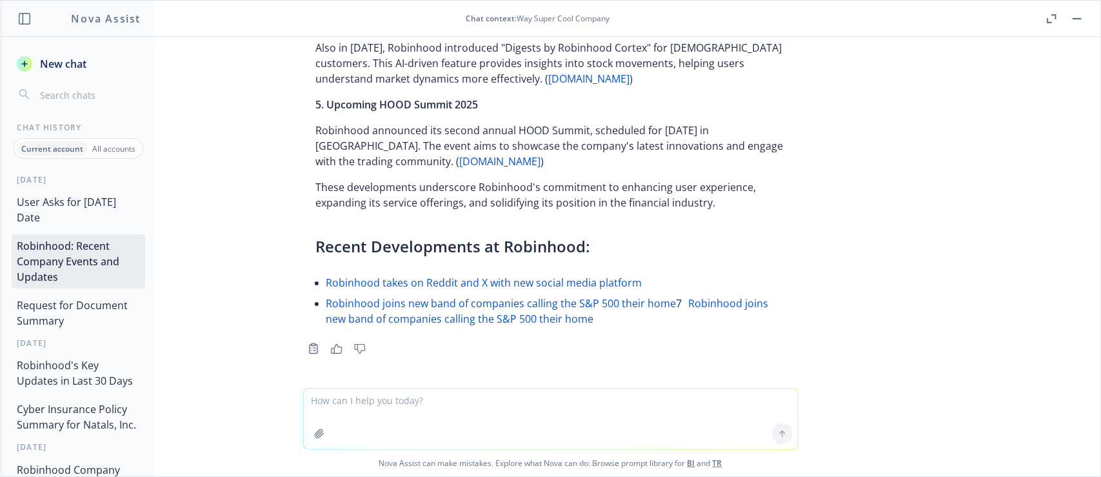
click at [92, 428] on button "Cyber Insurance Policy Summary for Natals, Inc." at bounding box center [79, 416] width 134 height 39
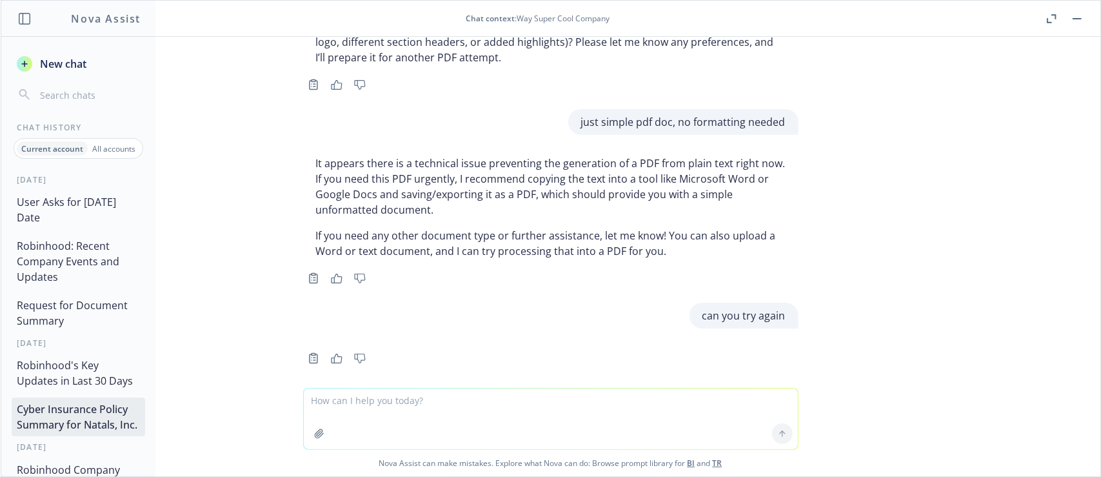
scroll to position [692, 0]
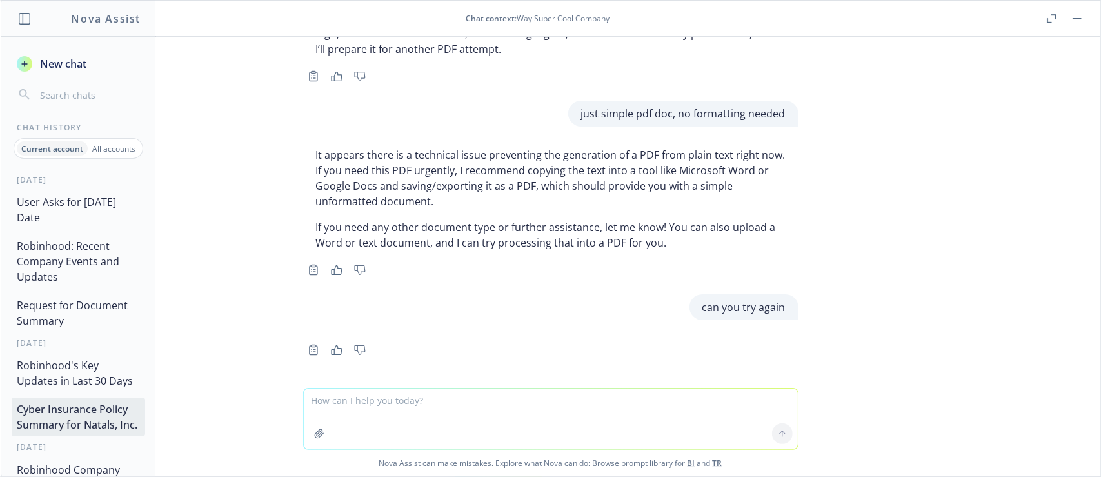
click at [73, 312] on button "Request for Document Summary" at bounding box center [79, 312] width 134 height 39
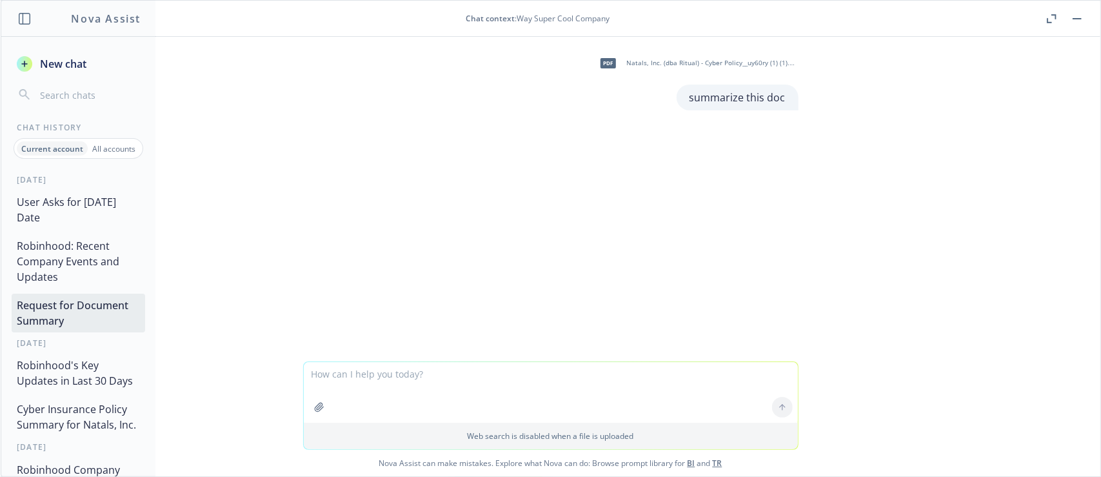
click at [77, 266] on button "Robinhood: Recent Company Events and Updates" at bounding box center [79, 261] width 134 height 54
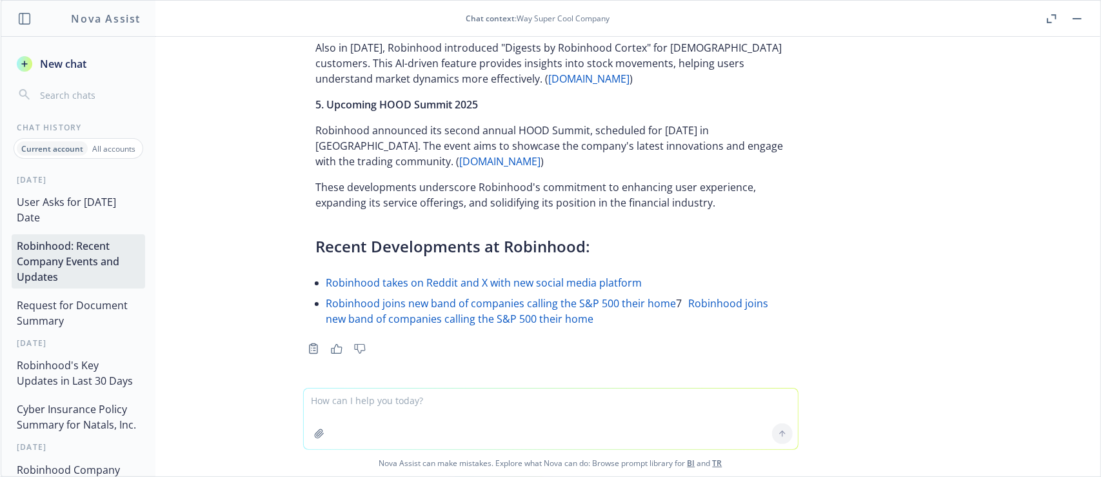
click at [89, 313] on button "Request for Document Summary" at bounding box center [79, 312] width 134 height 39
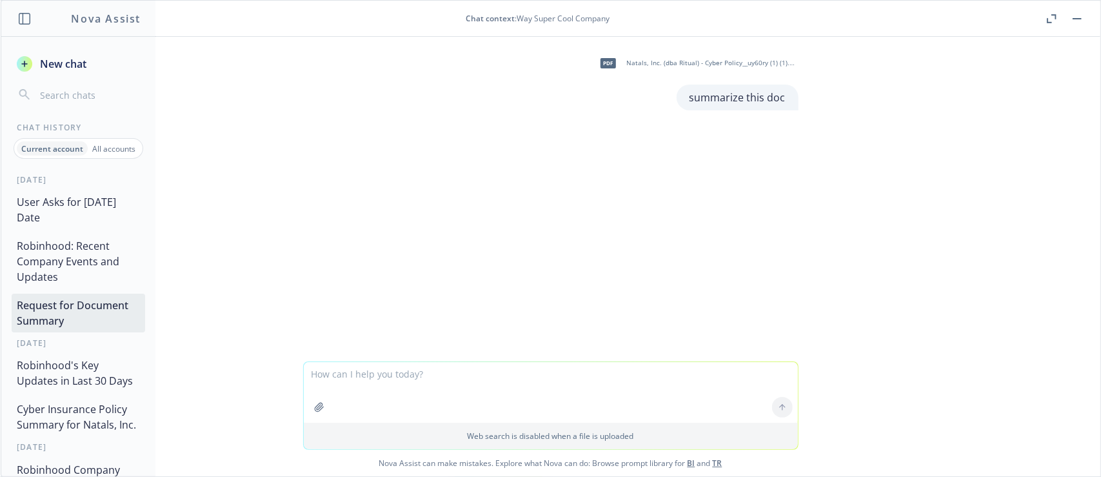
click at [72, 259] on button "Robinhood: Recent Company Events and Updates" at bounding box center [79, 261] width 134 height 54
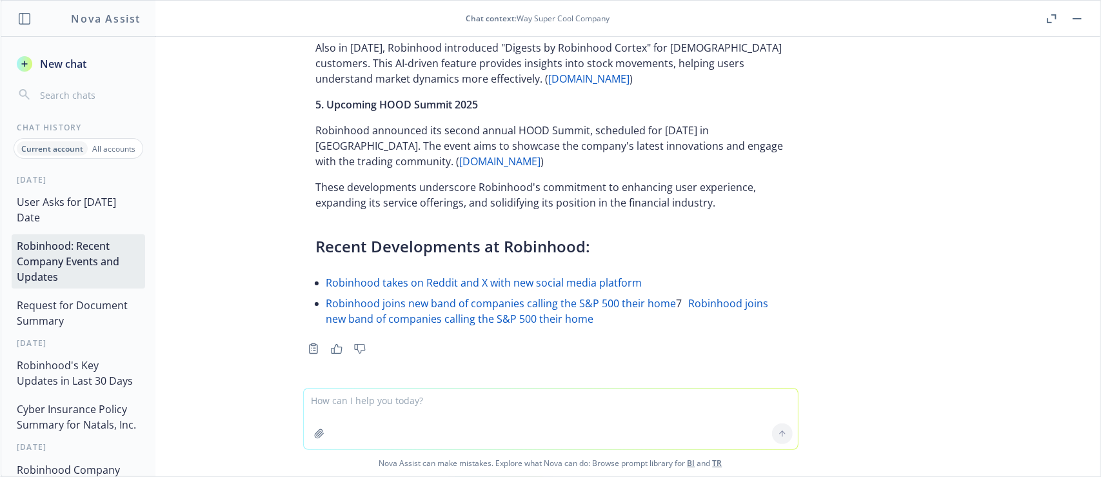
click at [90, 310] on button "Request for Document Summary" at bounding box center [79, 312] width 134 height 39
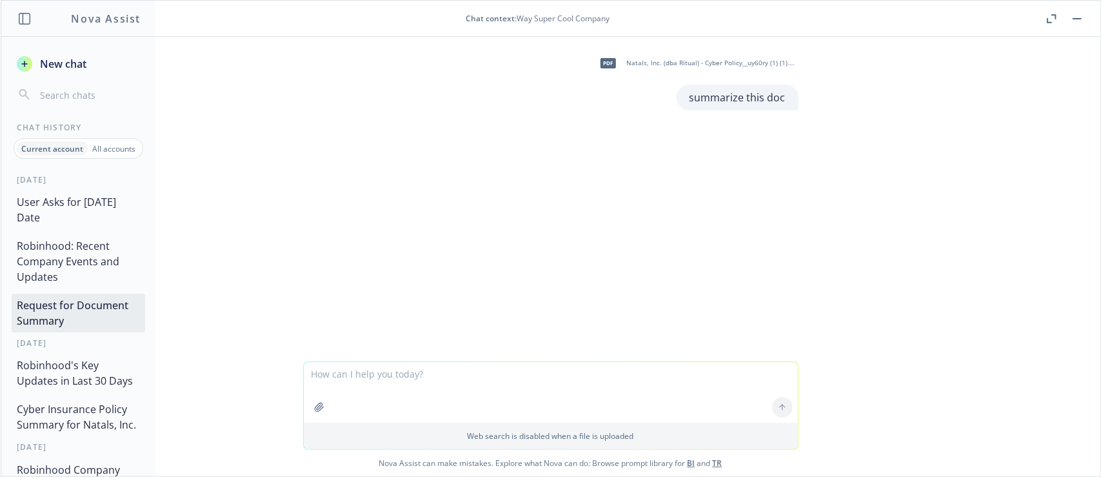
click at [86, 216] on button "User Asks for [DATE] Date" at bounding box center [79, 209] width 134 height 39
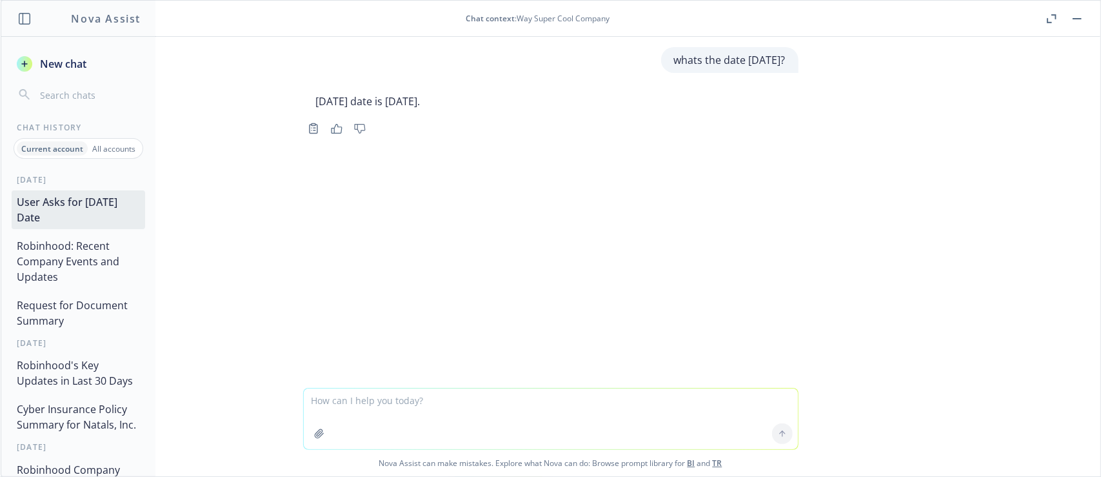
click at [77, 255] on button "Robinhood: Recent Company Events and Updates" at bounding box center [79, 261] width 134 height 54
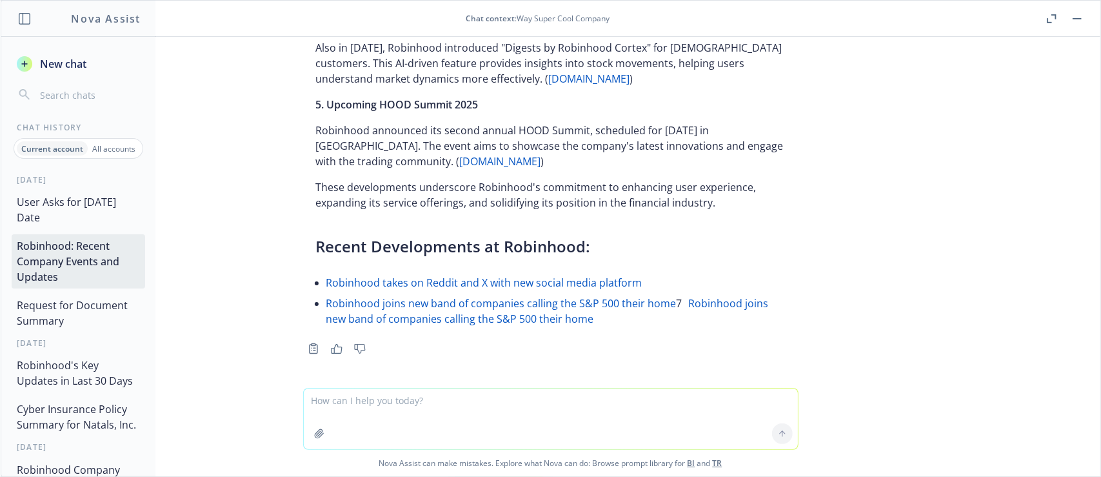
click at [90, 306] on button "Request for Document Summary" at bounding box center [79, 312] width 134 height 39
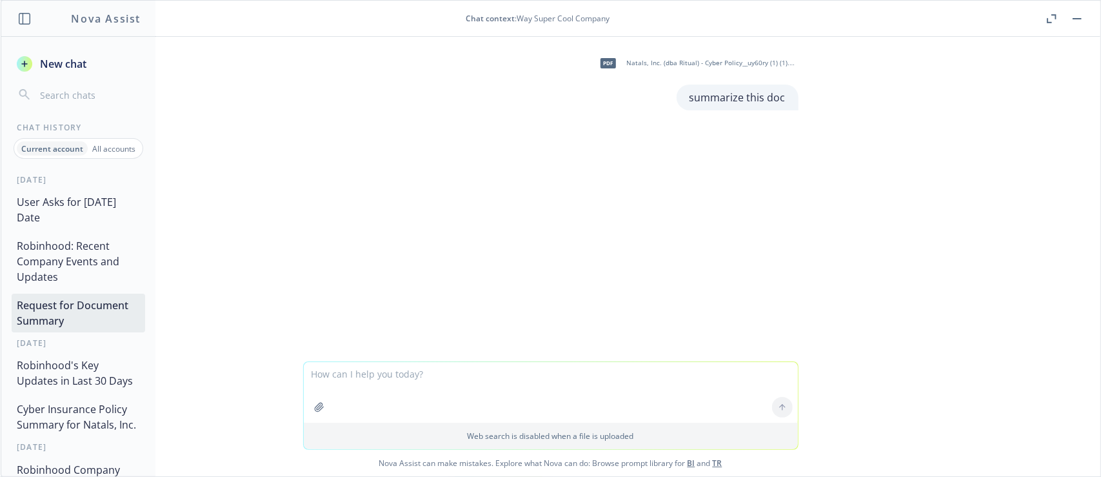
click at [84, 244] on button "Robinhood: Recent Company Events and Updates" at bounding box center [79, 261] width 134 height 54
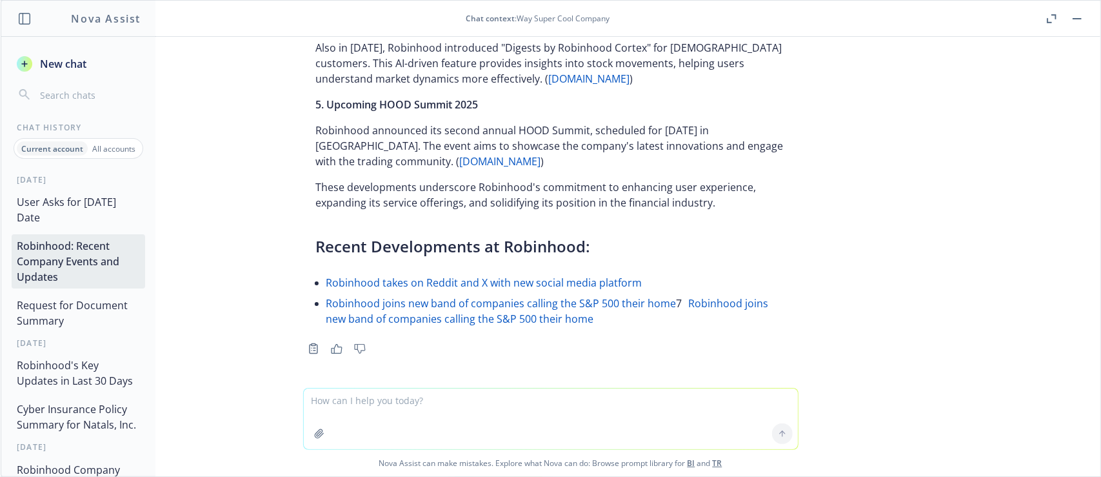
click at [79, 215] on button "User Asks for [DATE] Date" at bounding box center [79, 209] width 134 height 39
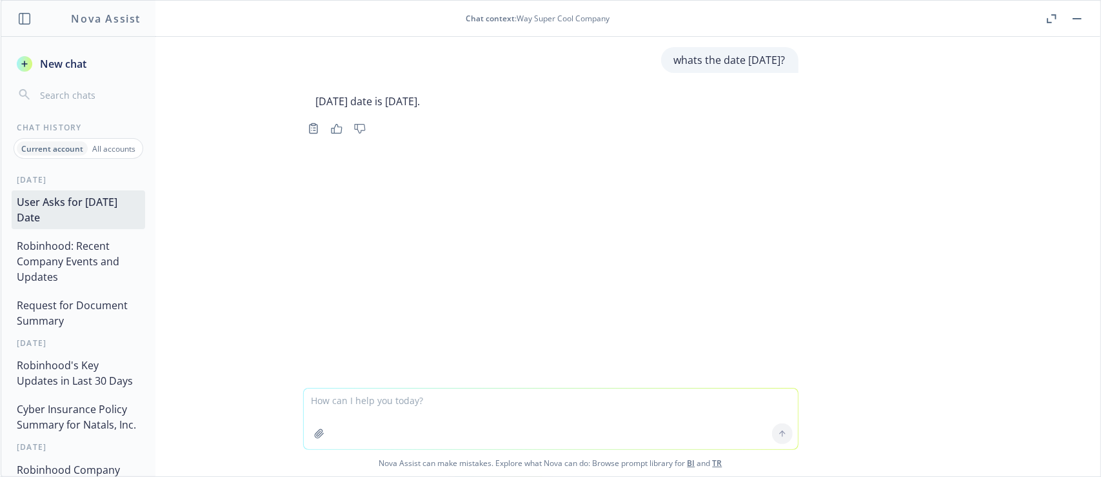
click at [64, 73] on button "New chat" at bounding box center [79, 63] width 134 height 23
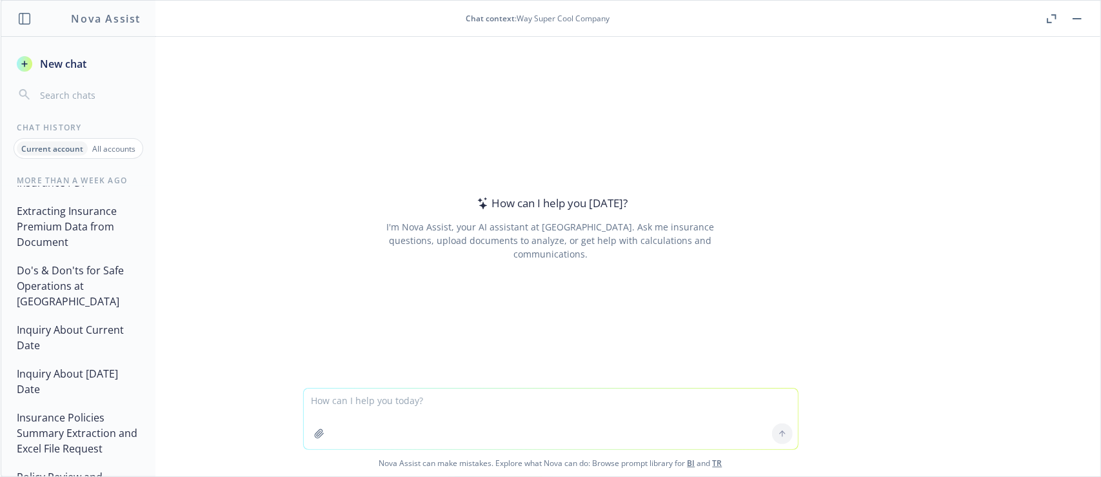
scroll to position [838, 0]
click at [81, 312] on button "Do's & Don'ts for Safe Operations at [GEOGRAPHIC_DATA]" at bounding box center [79, 284] width 134 height 54
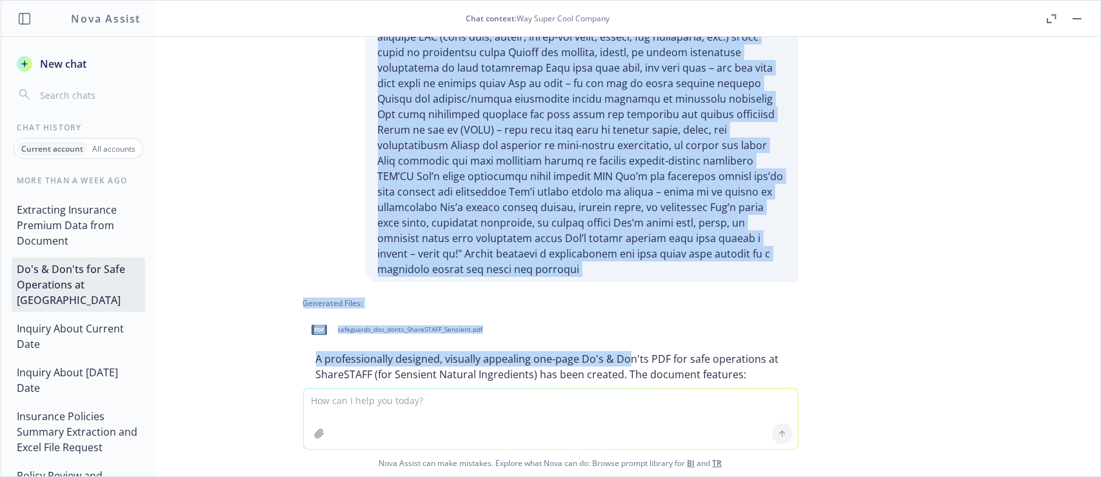
scroll to position [400, 0]
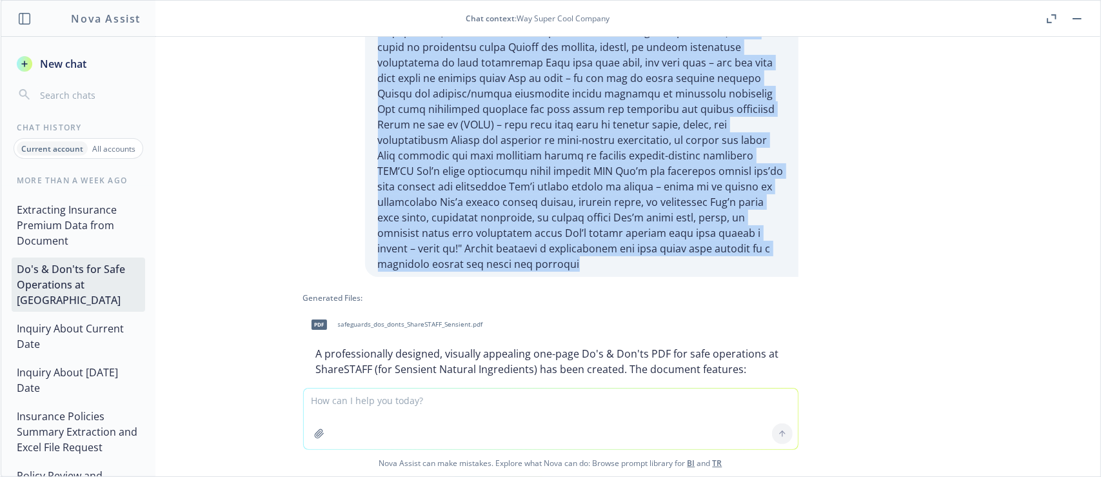
drag, startPoint x: 368, startPoint y: 64, endPoint x: 566, endPoint y: 258, distance: 277.3
copy p "lo ips d sitametcon adipiscin elitsedd eiu Temporin utl etdo magnaa en Adm Veni…"
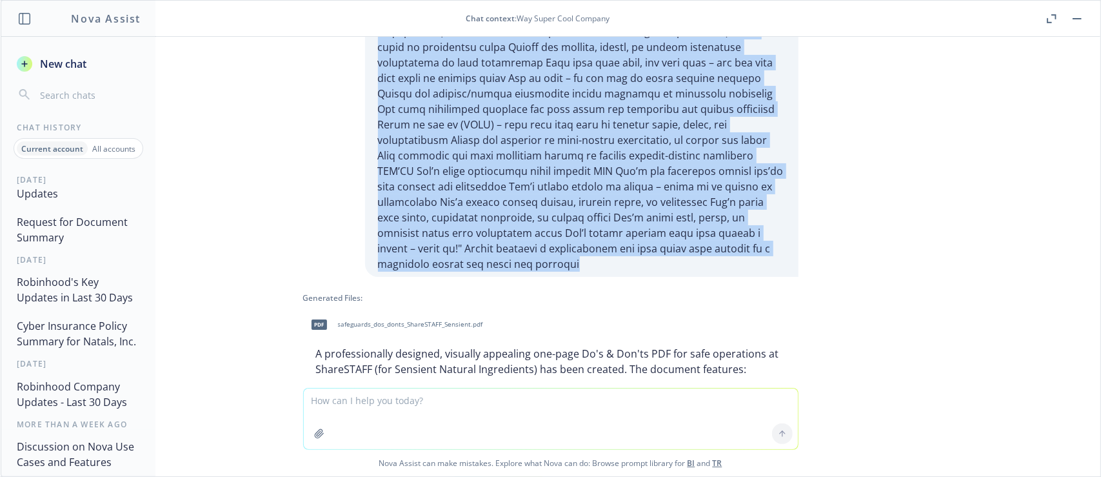
scroll to position [0, 0]
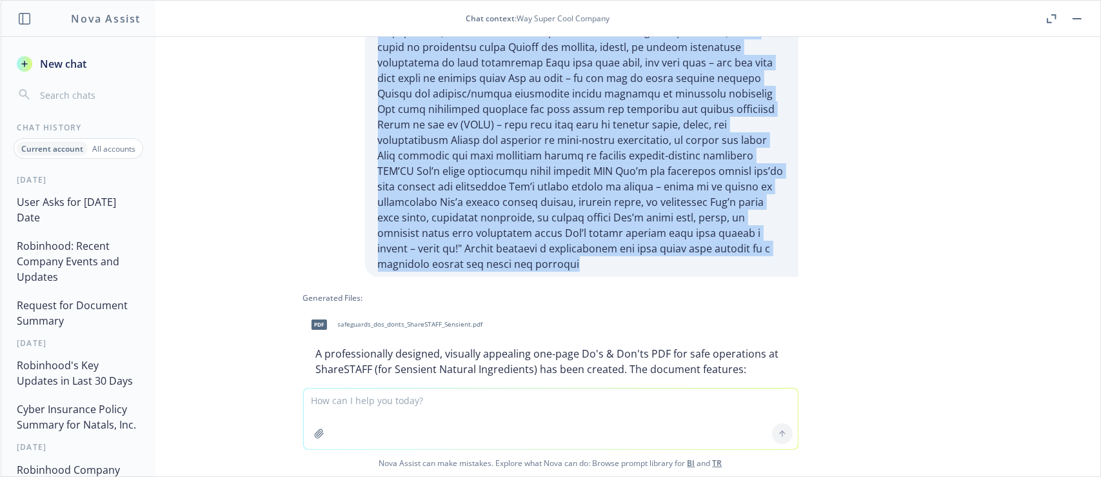
click at [58, 68] on span "New chat" at bounding box center [61, 63] width 49 height 15
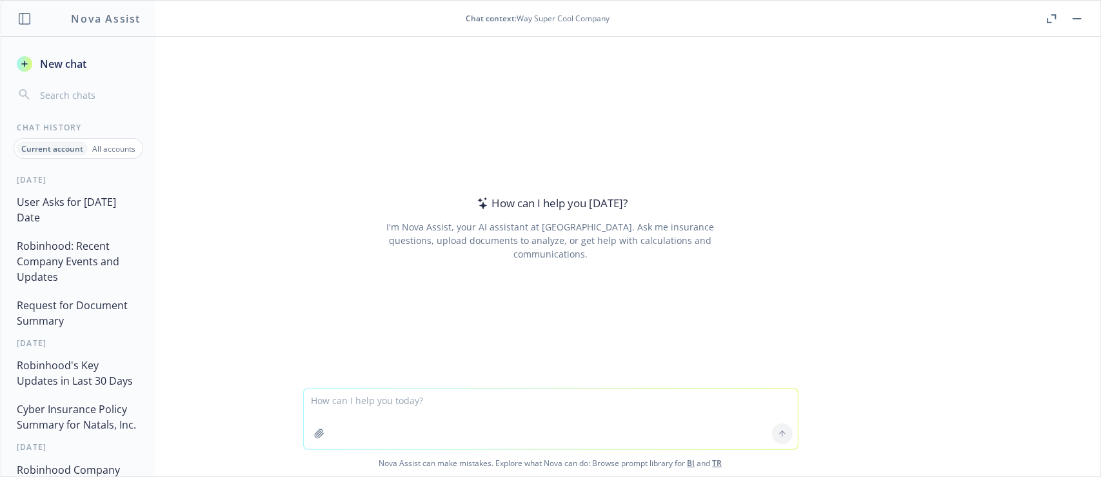
click at [377, 401] on textarea at bounding box center [551, 418] width 494 height 61
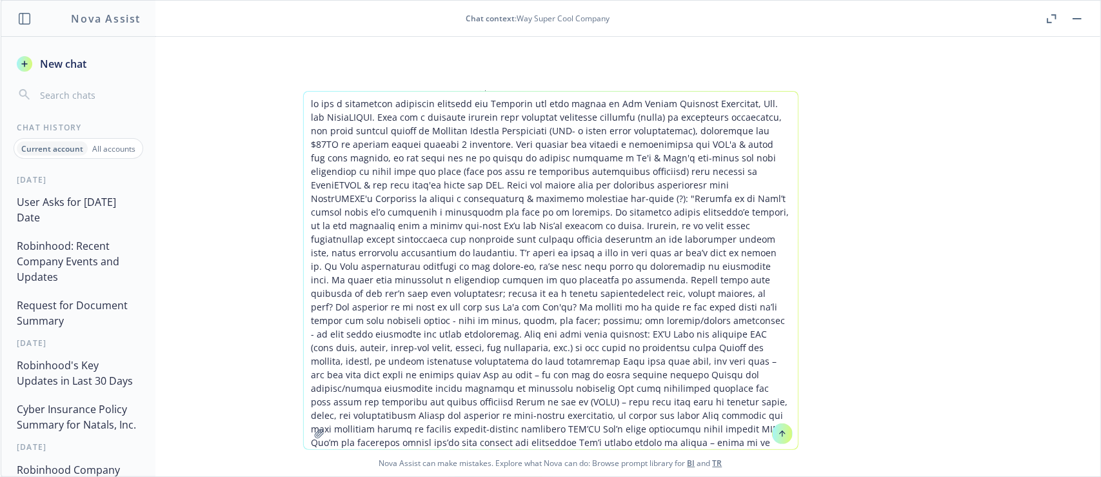
scroll to position [26, 0]
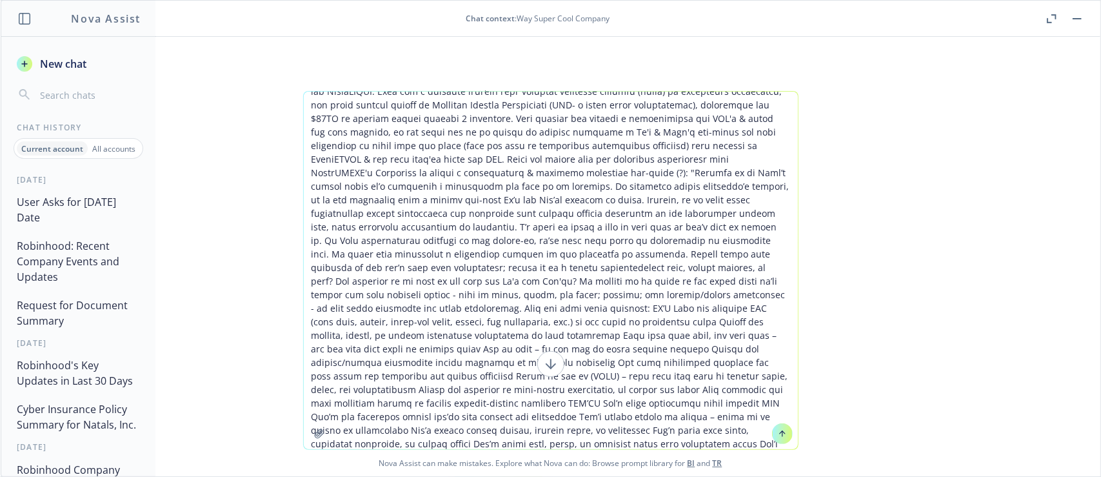
click at [359, 232] on textarea at bounding box center [551, 270] width 494 height 357
click at [548, 367] on icon at bounding box center [550, 363] width 15 height 15
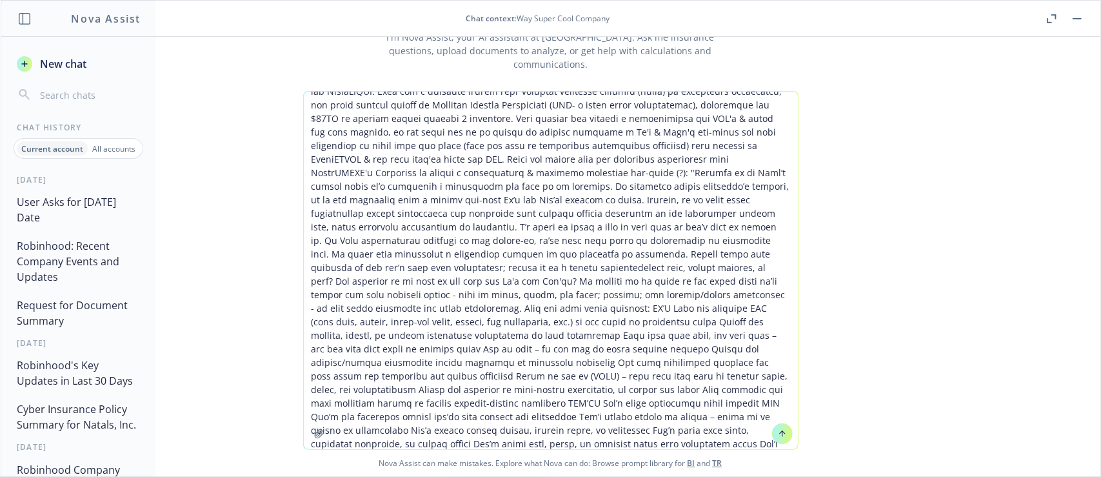
click at [418, 213] on textarea at bounding box center [551, 270] width 494 height 357
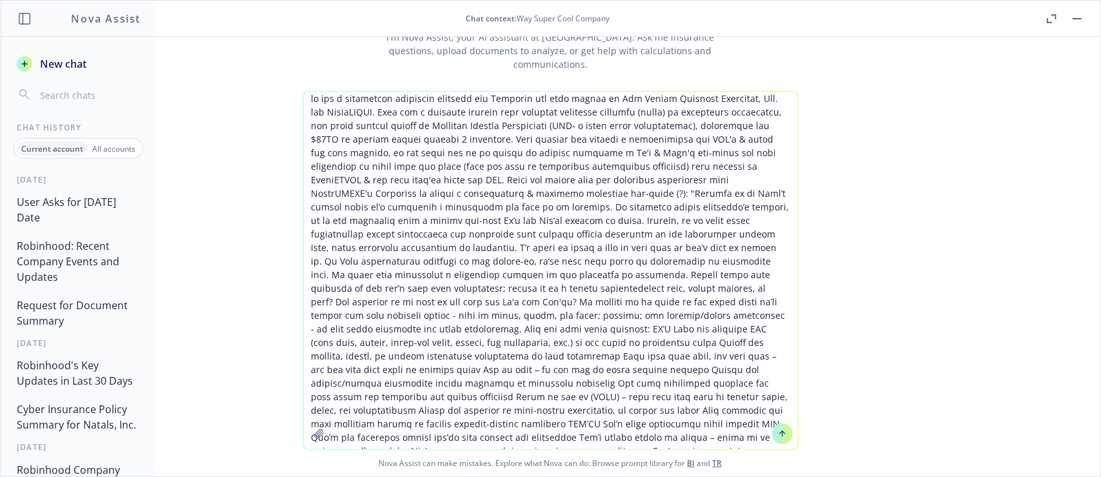
type textarea "Lor ips d sitametcon adipiscin elitsedd eiu Temporin utl etdo magnaa en Adm Ven…"
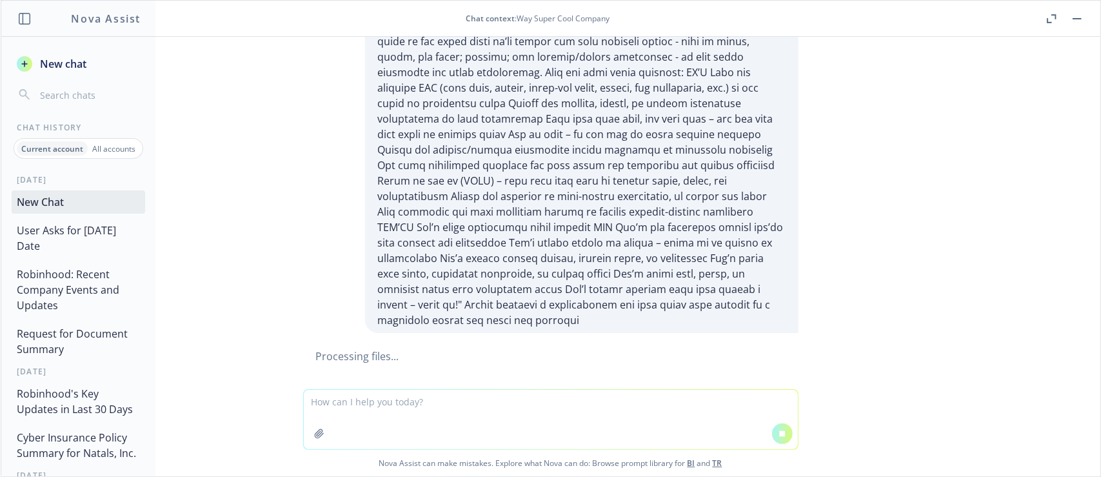
scroll to position [354, 0]
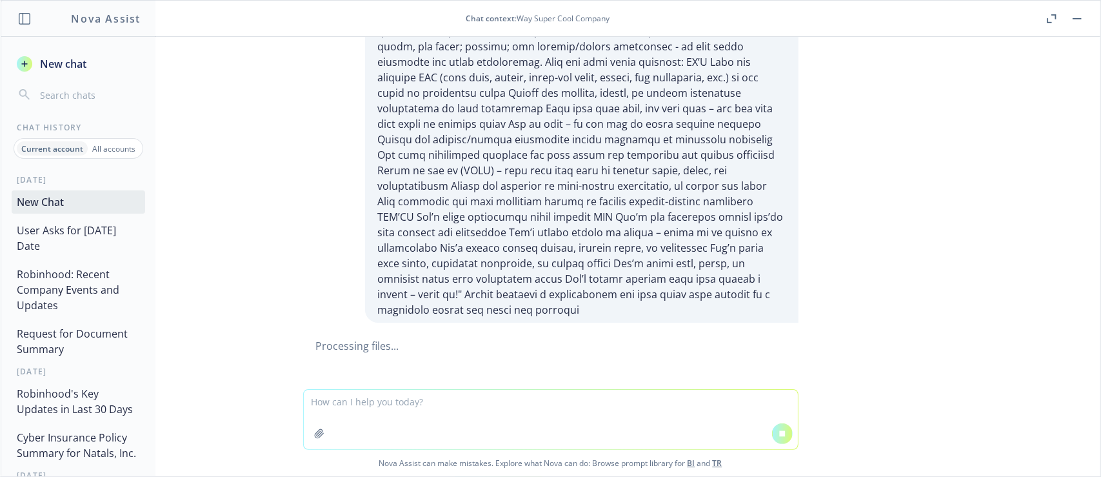
click at [84, 243] on button "User Asks for [DATE] Date" at bounding box center [79, 238] width 134 height 39
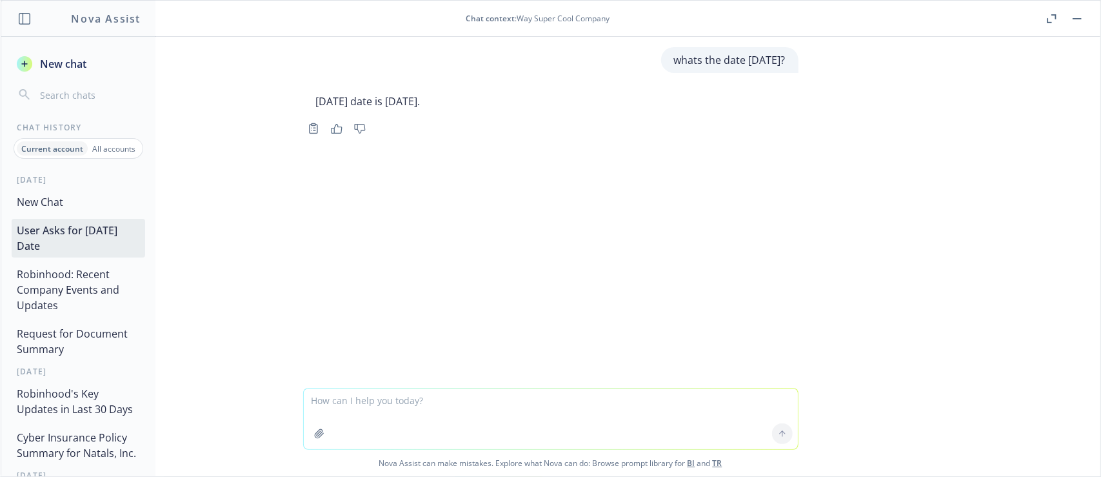
click at [330, 401] on textarea at bounding box center [551, 418] width 494 height 61
type textarea "a"
type textarea "can you get current date"
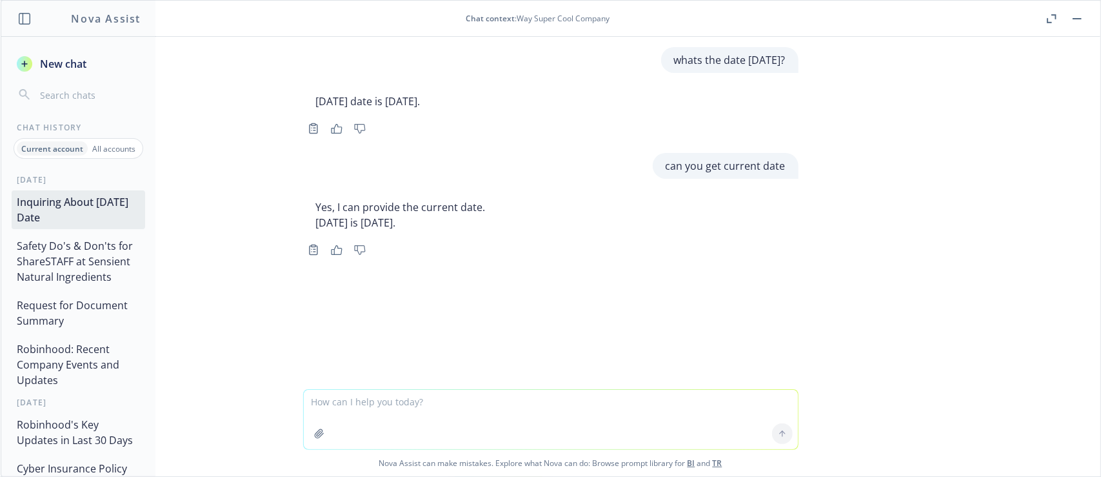
click at [95, 260] on button "Safety Do's & Don'ts for ShareSTAFF at Sensient Natural Ingredients" at bounding box center [79, 261] width 134 height 54
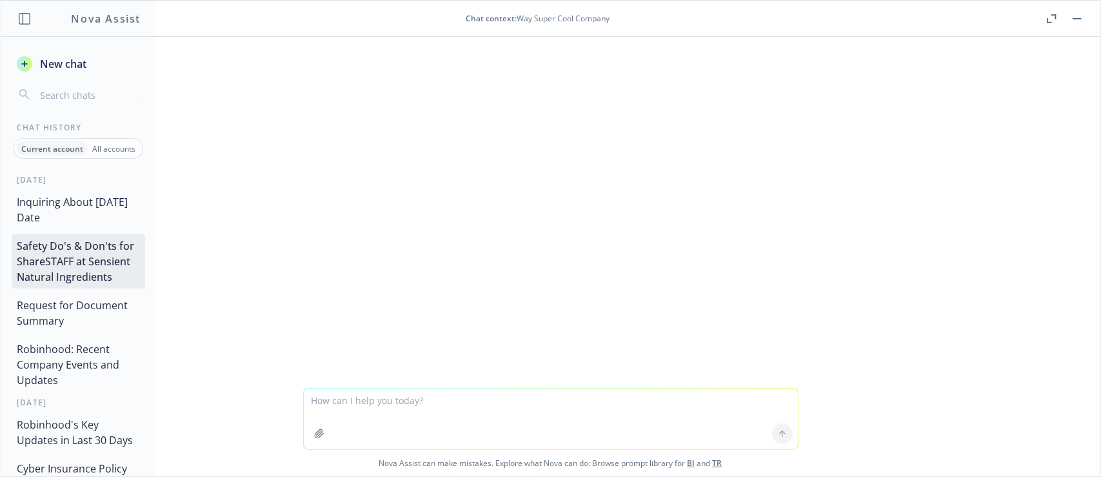
scroll to position [304, 0]
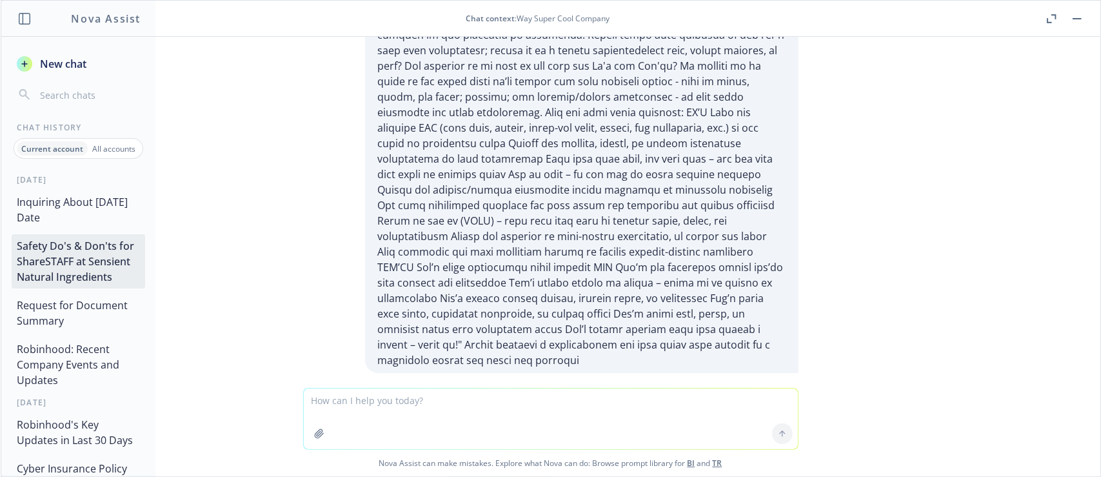
click at [101, 325] on button "Request for Document Summary" at bounding box center [79, 312] width 134 height 39
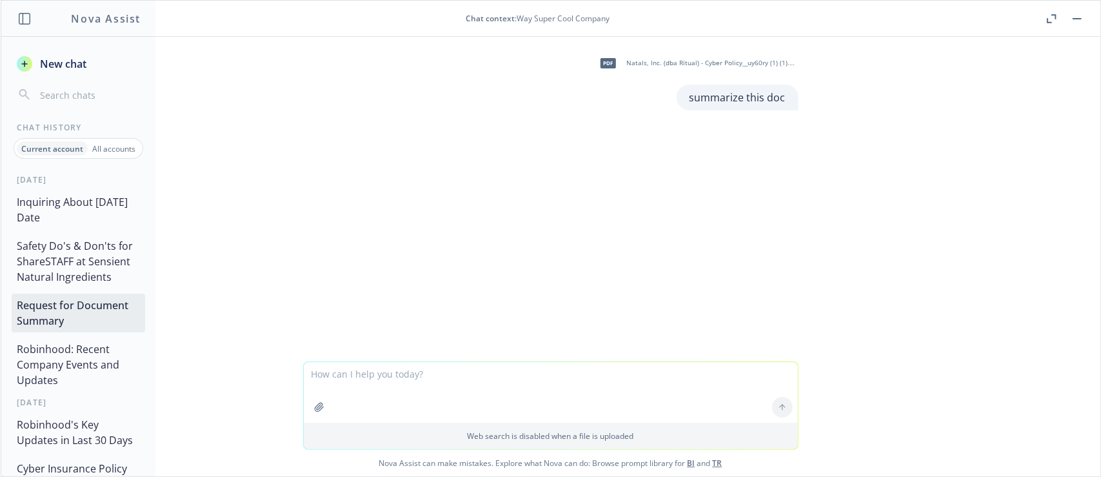
click at [104, 350] on button "Robinhood: Recent Company Events and Updates" at bounding box center [79, 364] width 134 height 54
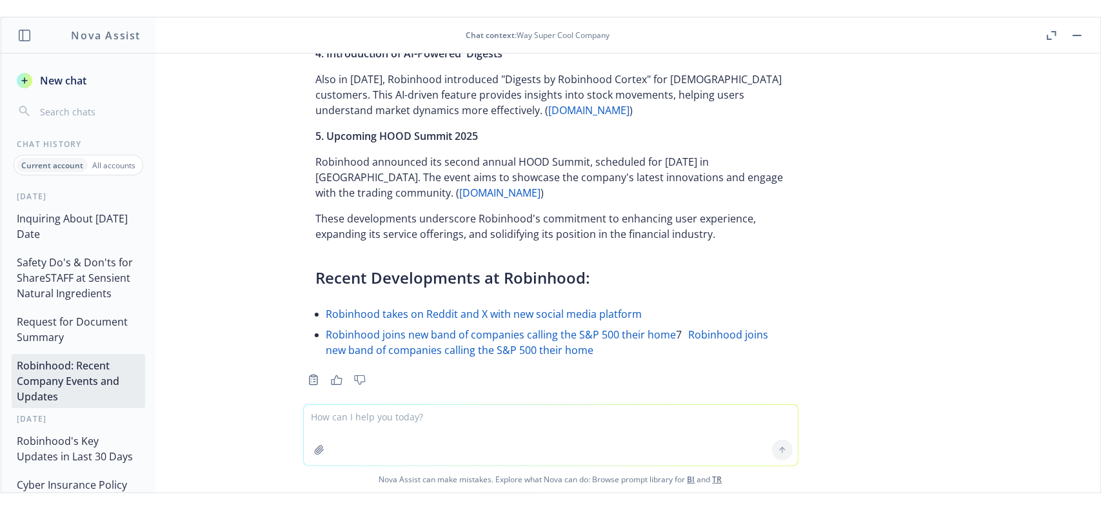
scroll to position [384, 0]
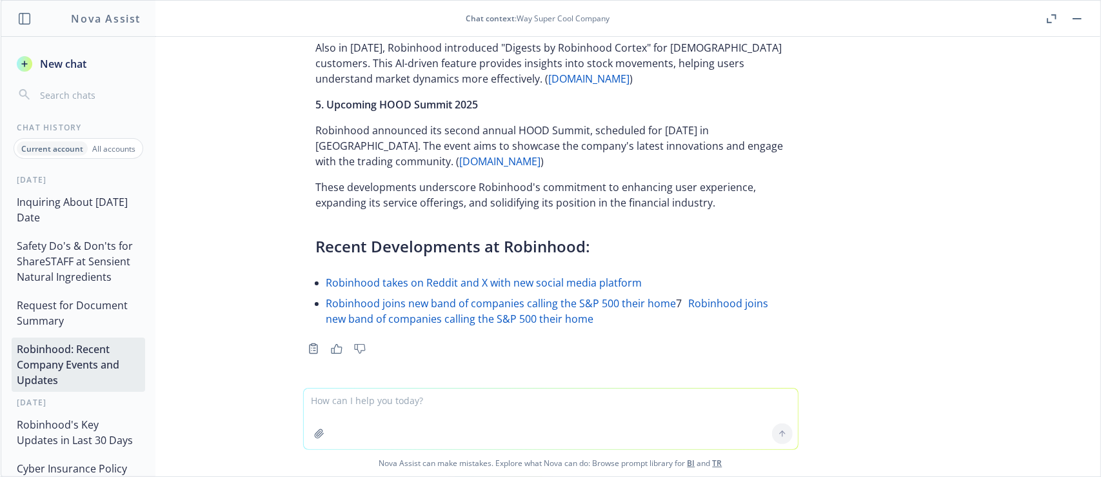
click at [52, 297] on button "Request for Document Summary" at bounding box center [79, 312] width 134 height 39
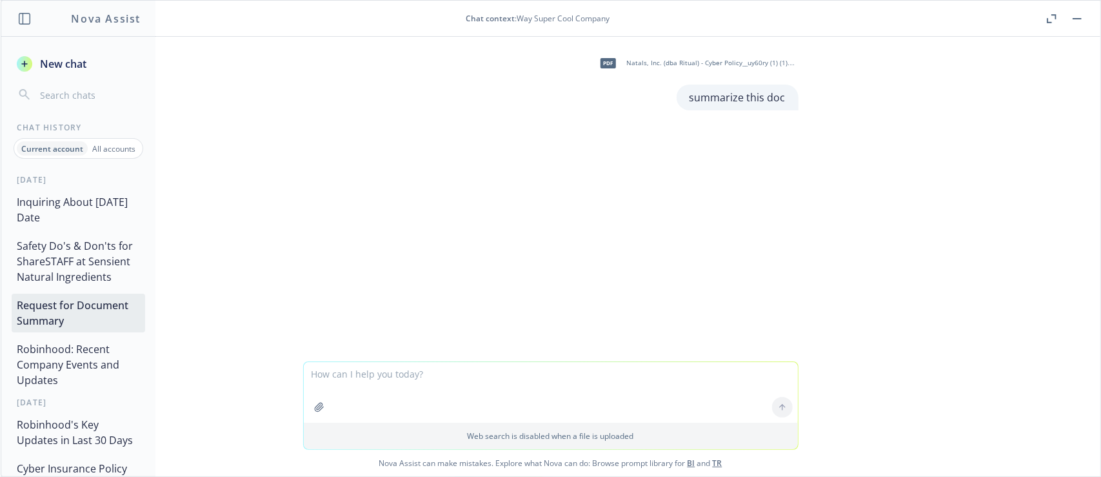
click at [57, 250] on button "Safety Do's & Don'ts for ShareSTAFF at Sensient Natural Ingredients" at bounding box center [79, 261] width 134 height 54
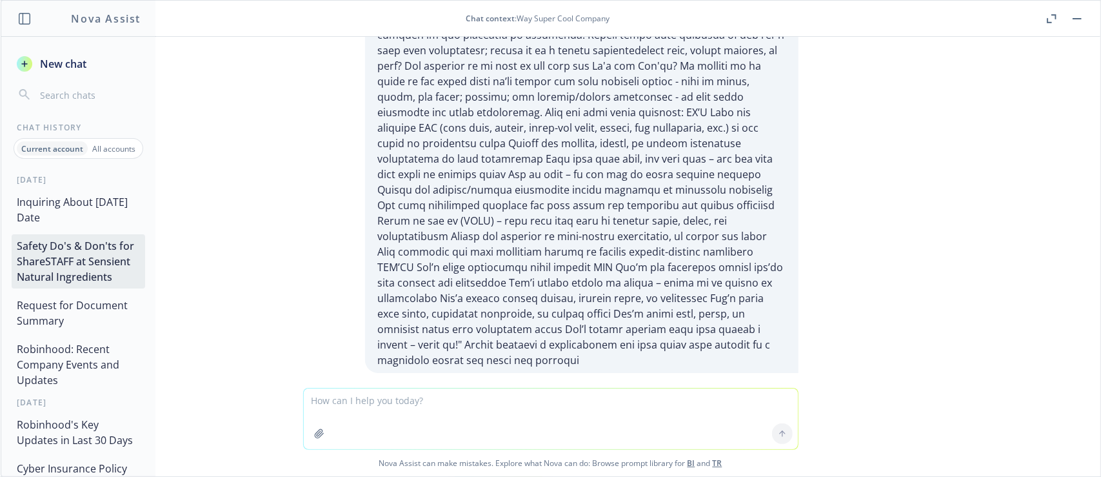
click at [56, 219] on button "Inquiring About [DATE] Date" at bounding box center [79, 209] width 134 height 39
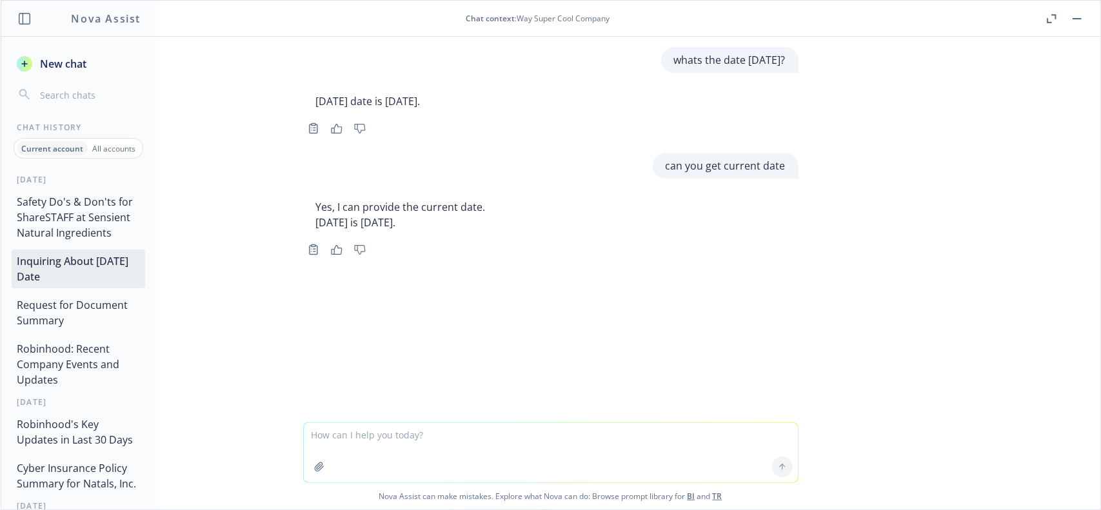
click at [86, 210] on button "Safety Do's & Don'ts for ShareSTAFF at Sensient Natural Ingredients" at bounding box center [79, 217] width 134 height 54
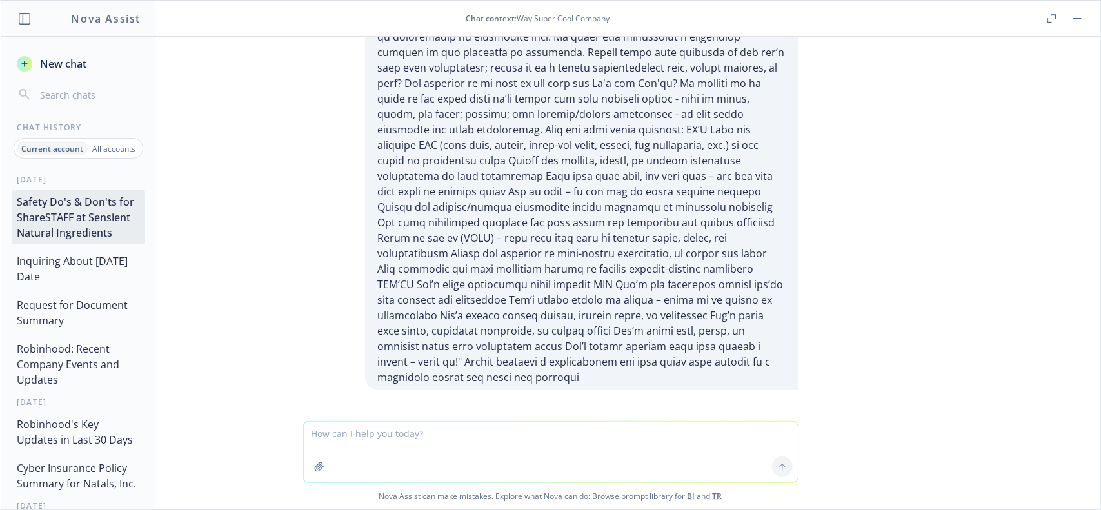
scroll to position [270, 0]
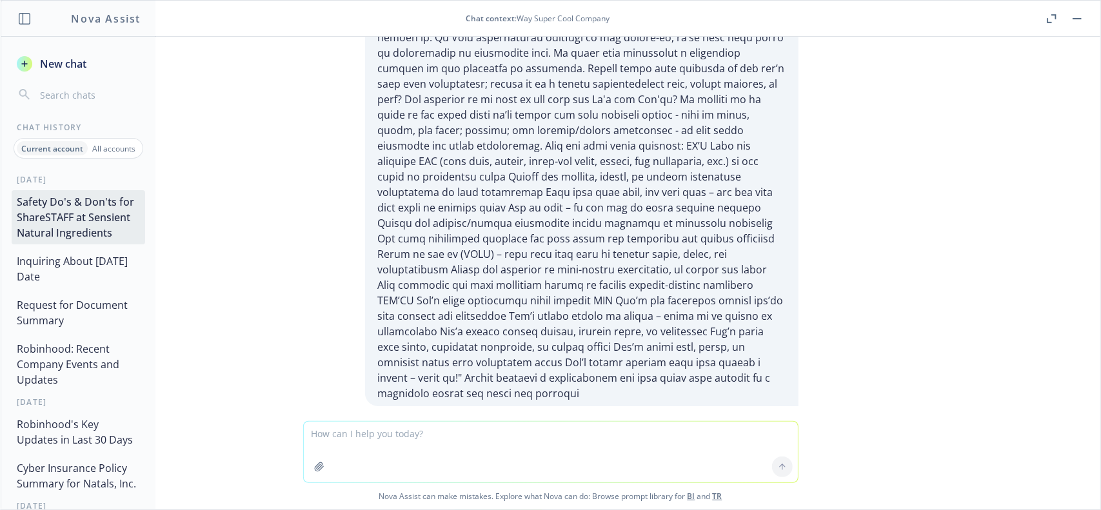
click at [71, 284] on button "Inquiring About [DATE] Date" at bounding box center [79, 269] width 134 height 39
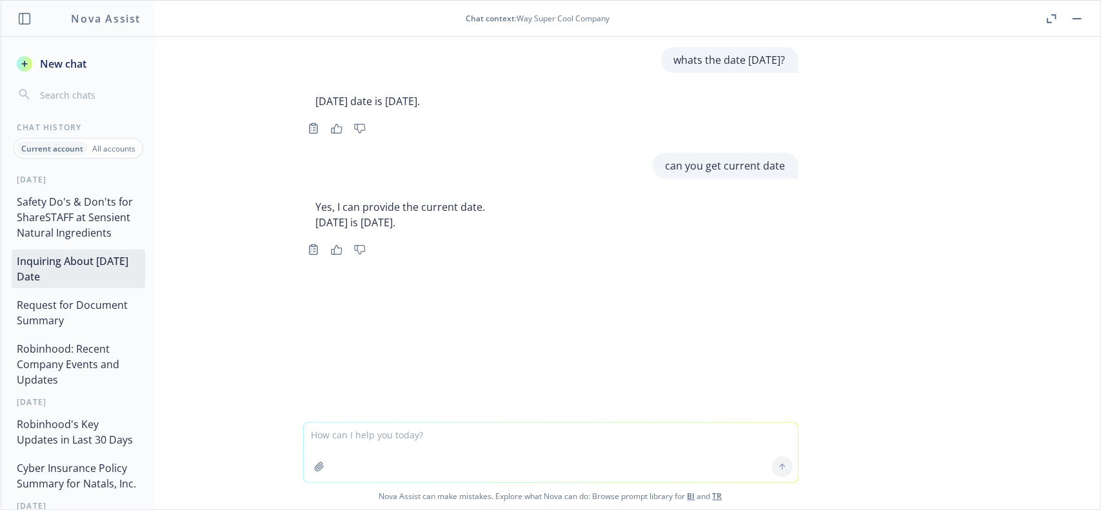
click at [76, 244] on button "Safety Do's & Don'ts for ShareSTAFF at Sensient Natural Ingredients" at bounding box center [79, 217] width 134 height 54
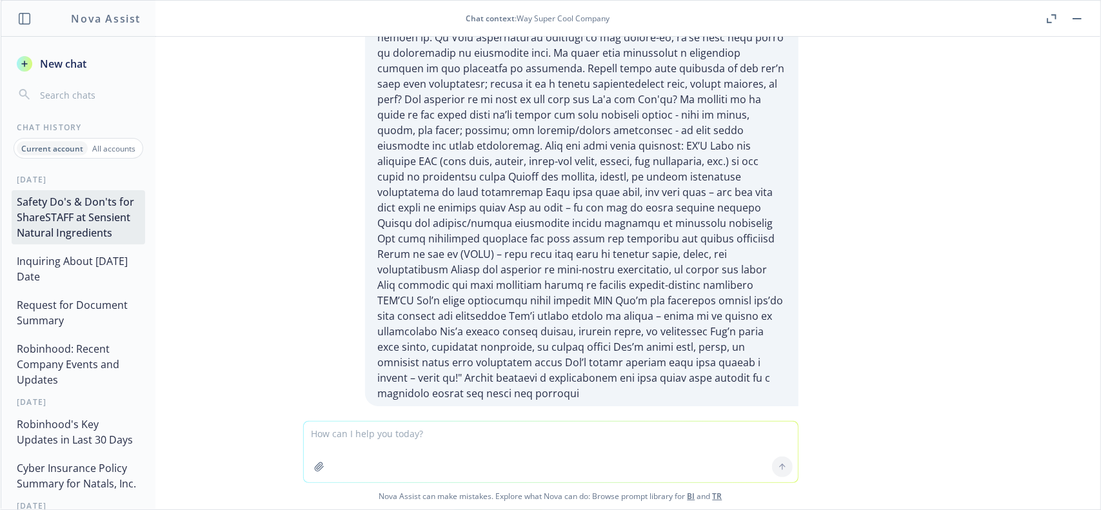
click at [67, 348] on div "Safety Do's & Don'ts for ShareSTAFF at Sensient Natural Ingredients Inquiring A…" at bounding box center [78, 290] width 154 height 201
click at [70, 332] on button "Request for Document Summary" at bounding box center [79, 312] width 134 height 39
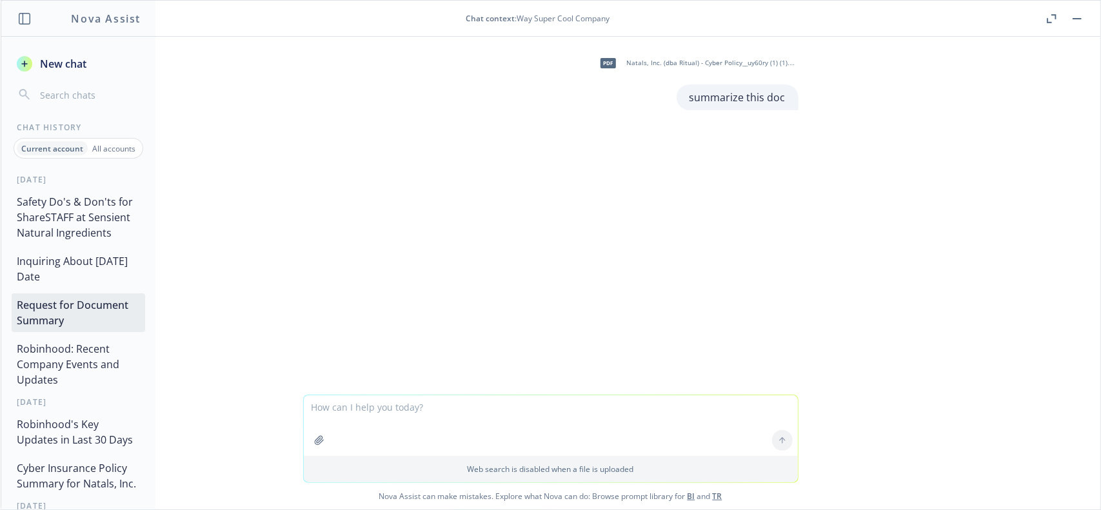
click at [66, 362] on button "Robinhood: Recent Company Events and Updates" at bounding box center [79, 364] width 134 height 54
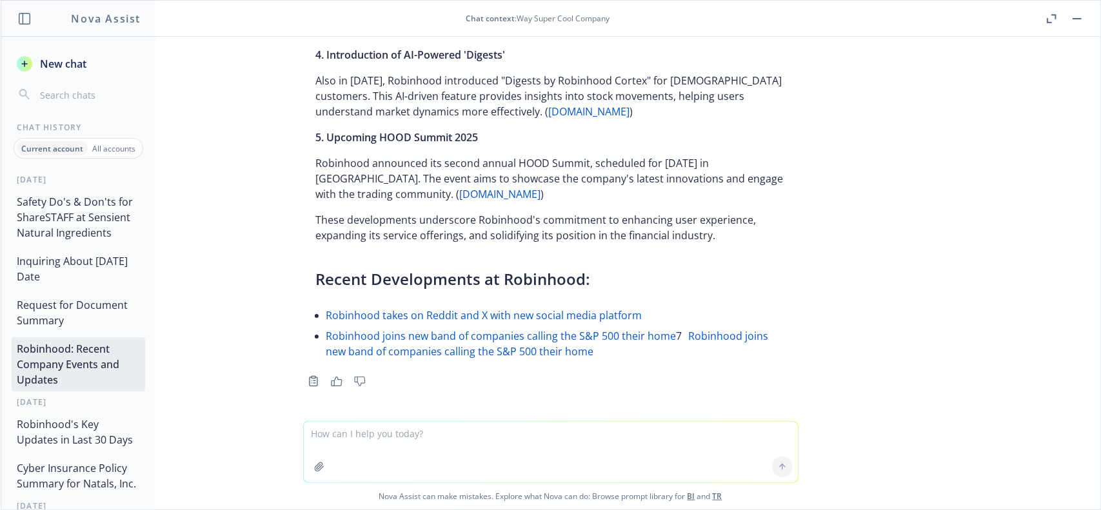
scroll to position [350, 0]
click at [75, 302] on button "Request for Document Summary" at bounding box center [79, 312] width 134 height 39
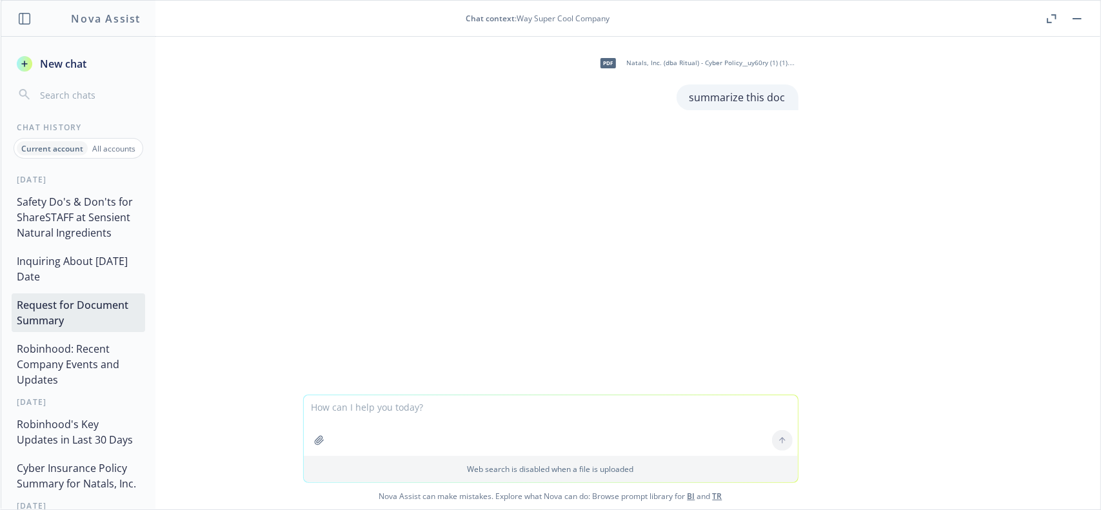
click at [75, 271] on button "Inquiring About [DATE] Date" at bounding box center [79, 269] width 134 height 39
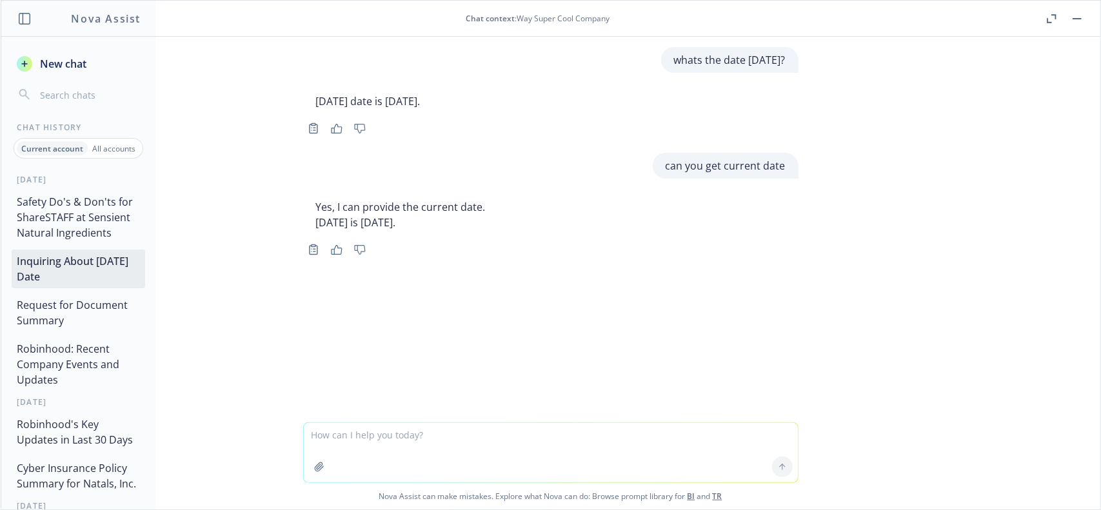
click at [77, 217] on button "Safety Do's & Don'ts for ShareSTAFF at Sensient Natural Ingredients" at bounding box center [79, 217] width 134 height 54
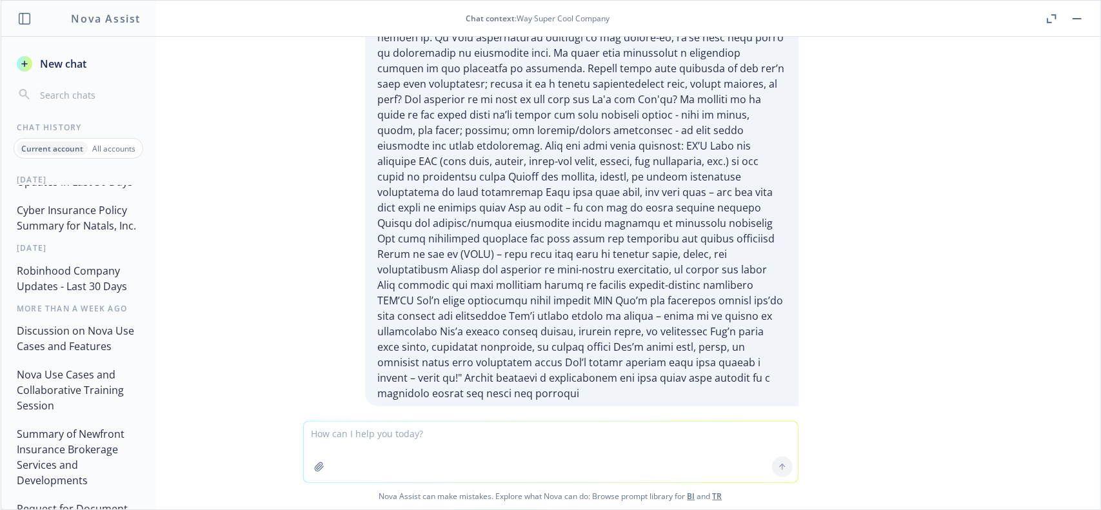
click at [86, 298] on button "Robinhood Company Updates - Last 30 Days" at bounding box center [79, 278] width 134 height 39
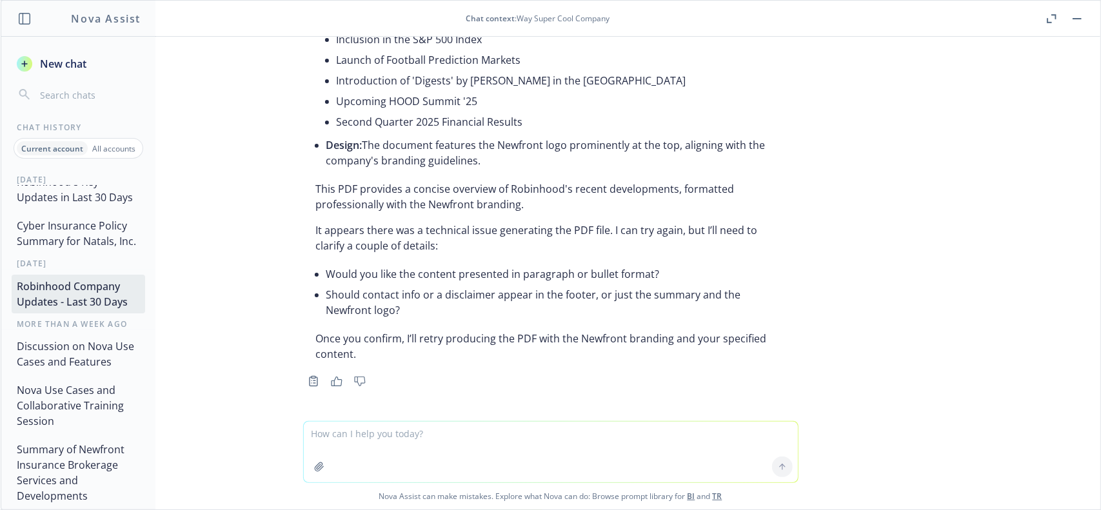
scroll to position [962, 0]
click at [81, 250] on button "Cyber Insurance Policy Summary for Natals, Inc." at bounding box center [79, 233] width 134 height 39
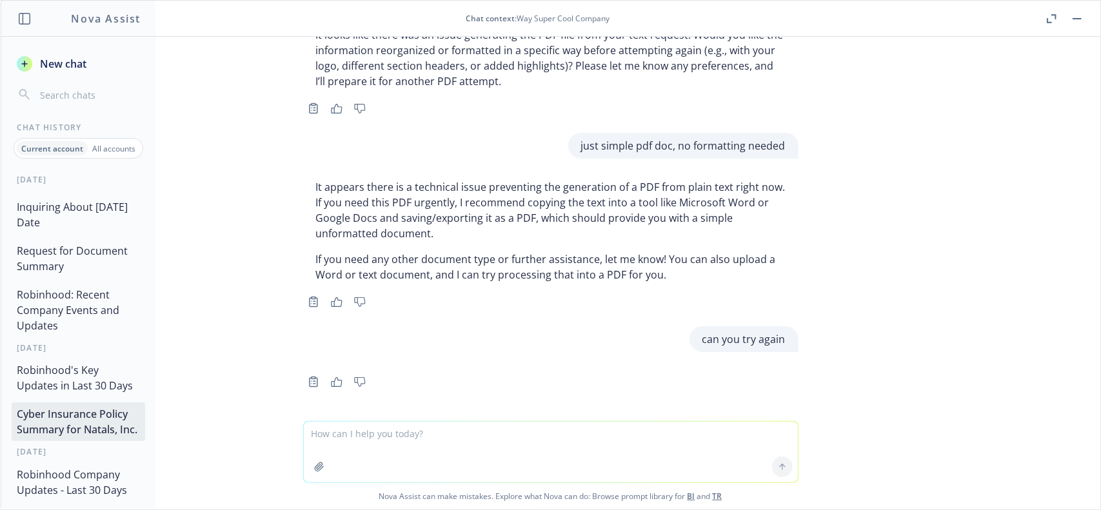
scroll to position [0, 0]
